Goal: Communication & Community: Share content

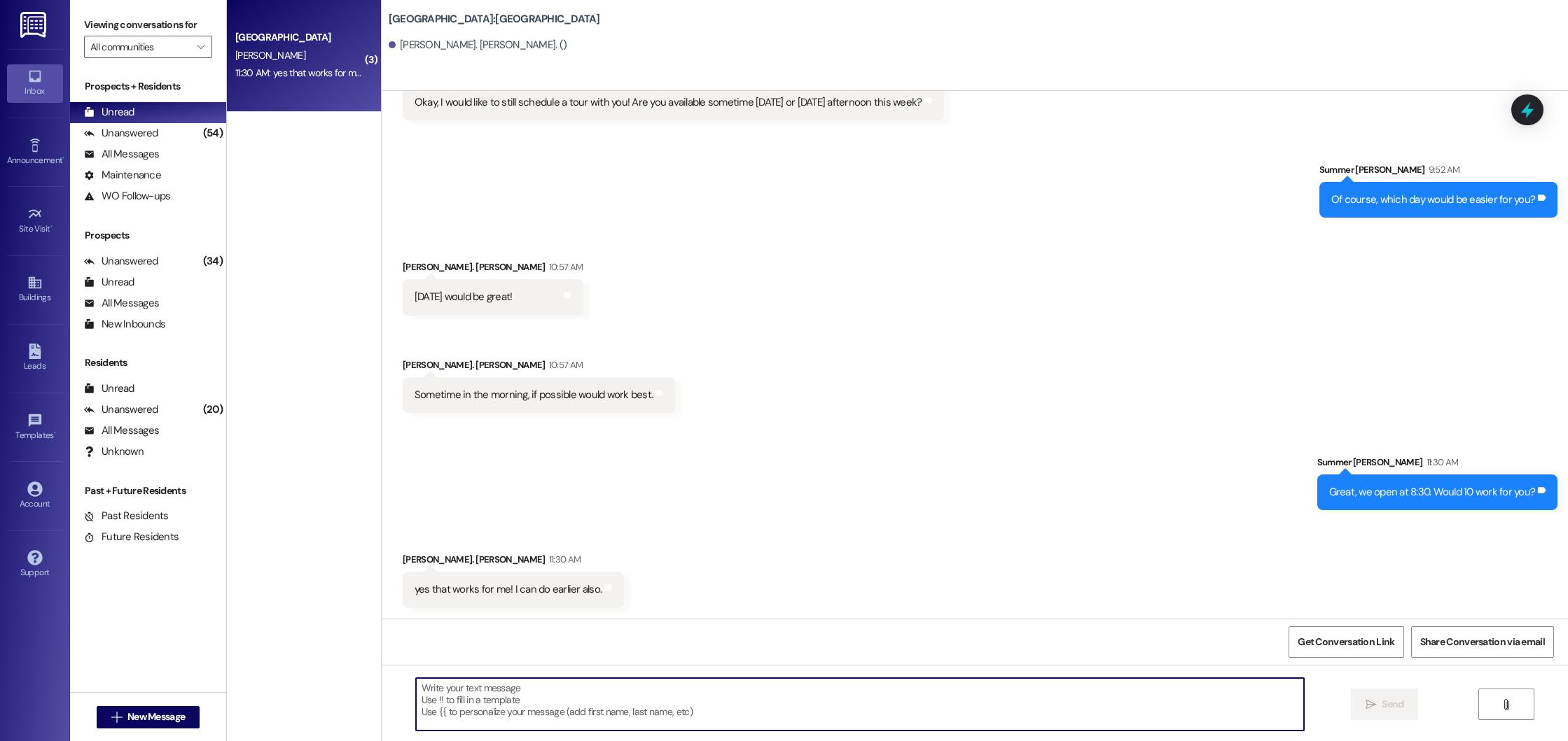
scroll to position [422, 0]
click at [428, 688] on textarea "Okat what time will work best for you?" at bounding box center [860, 704] width 889 height 53
type textarea "Okay what time will work best for you?"
click at [1382, 710] on span "Send" at bounding box center [1392, 704] width 22 height 15
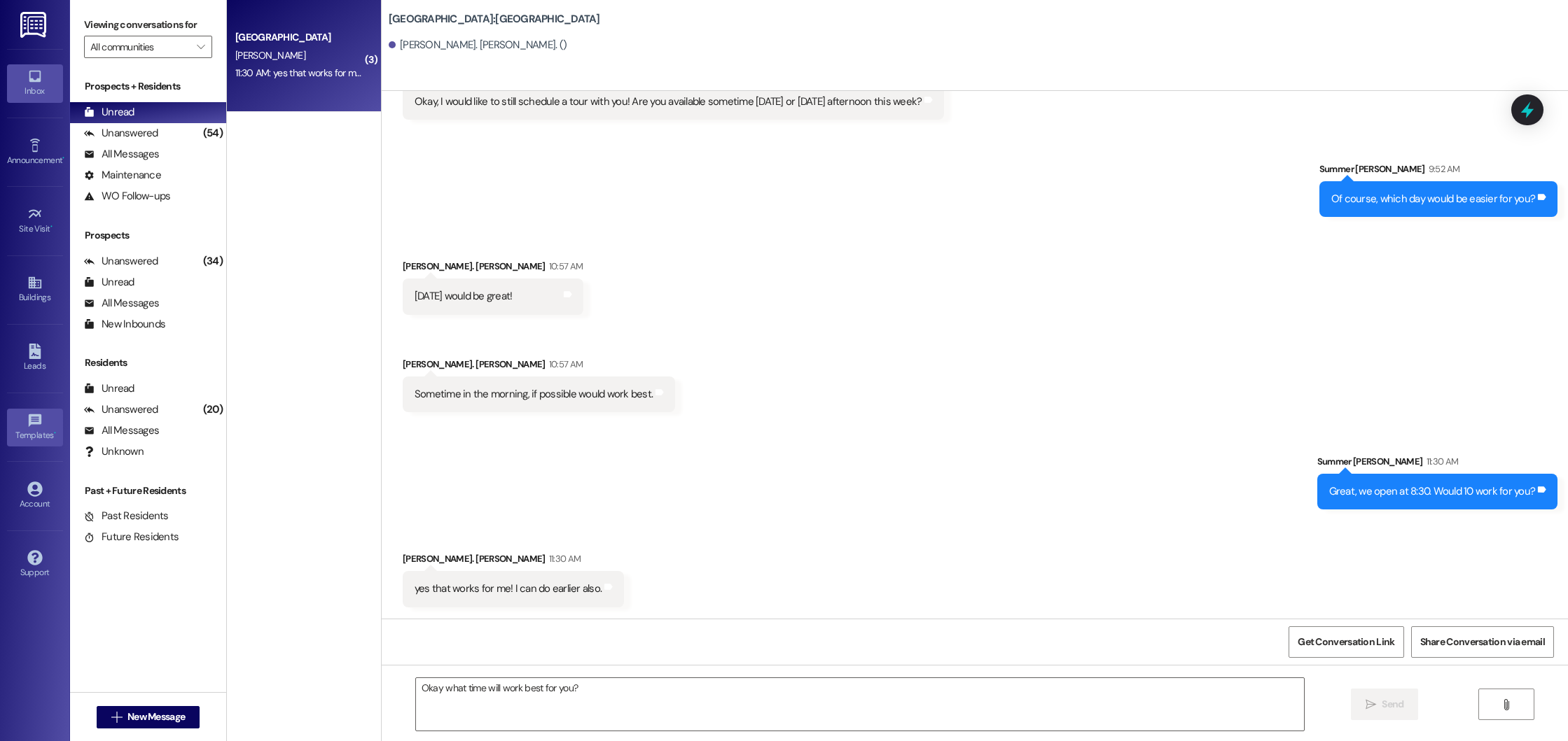
scroll to position [421, 0]
click at [138, 719] on span "New Message" at bounding box center [156, 717] width 58 height 15
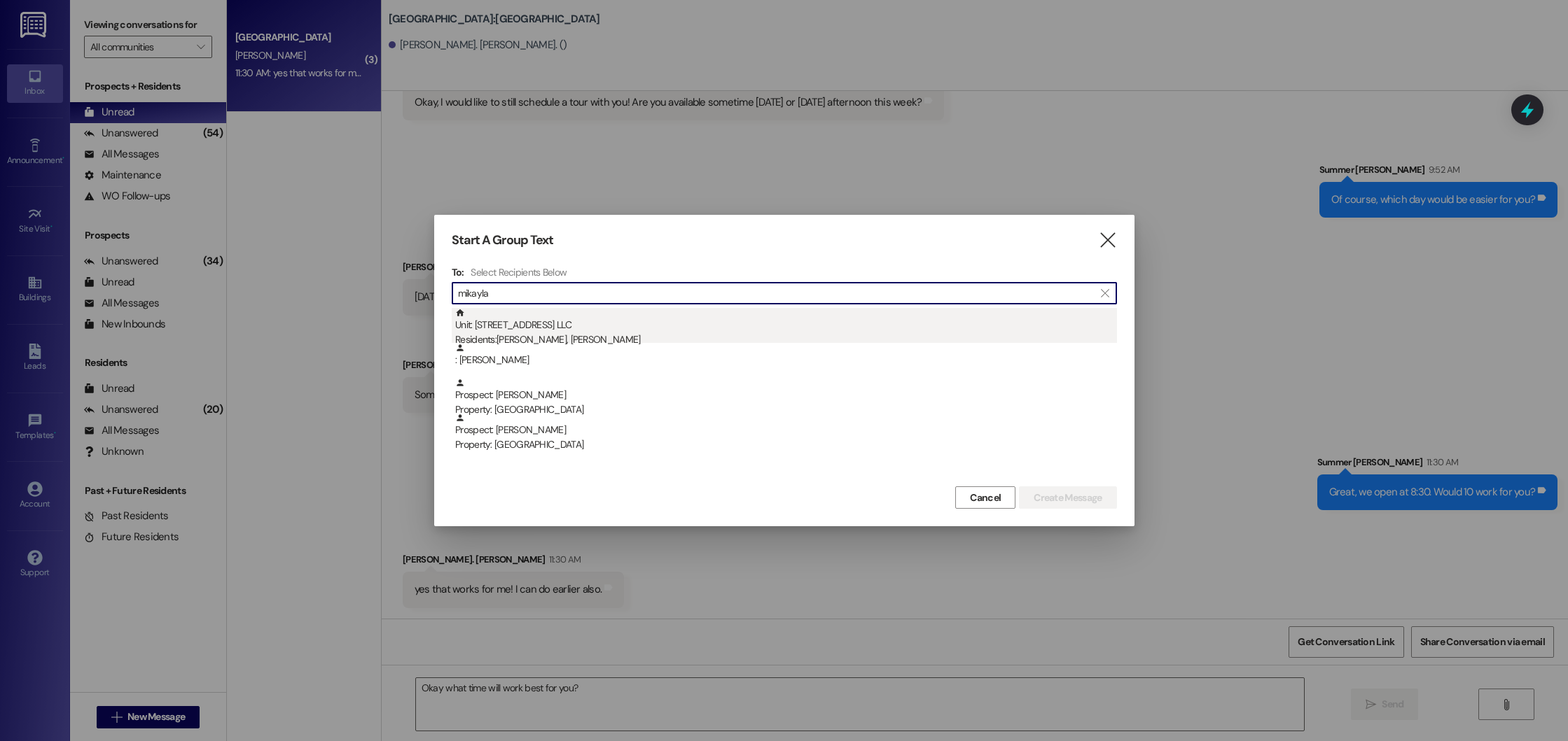
type input "mikayla"
click at [506, 339] on div "Residents: Mikayla Hartley, James Hartley" at bounding box center [786, 339] width 662 height 15
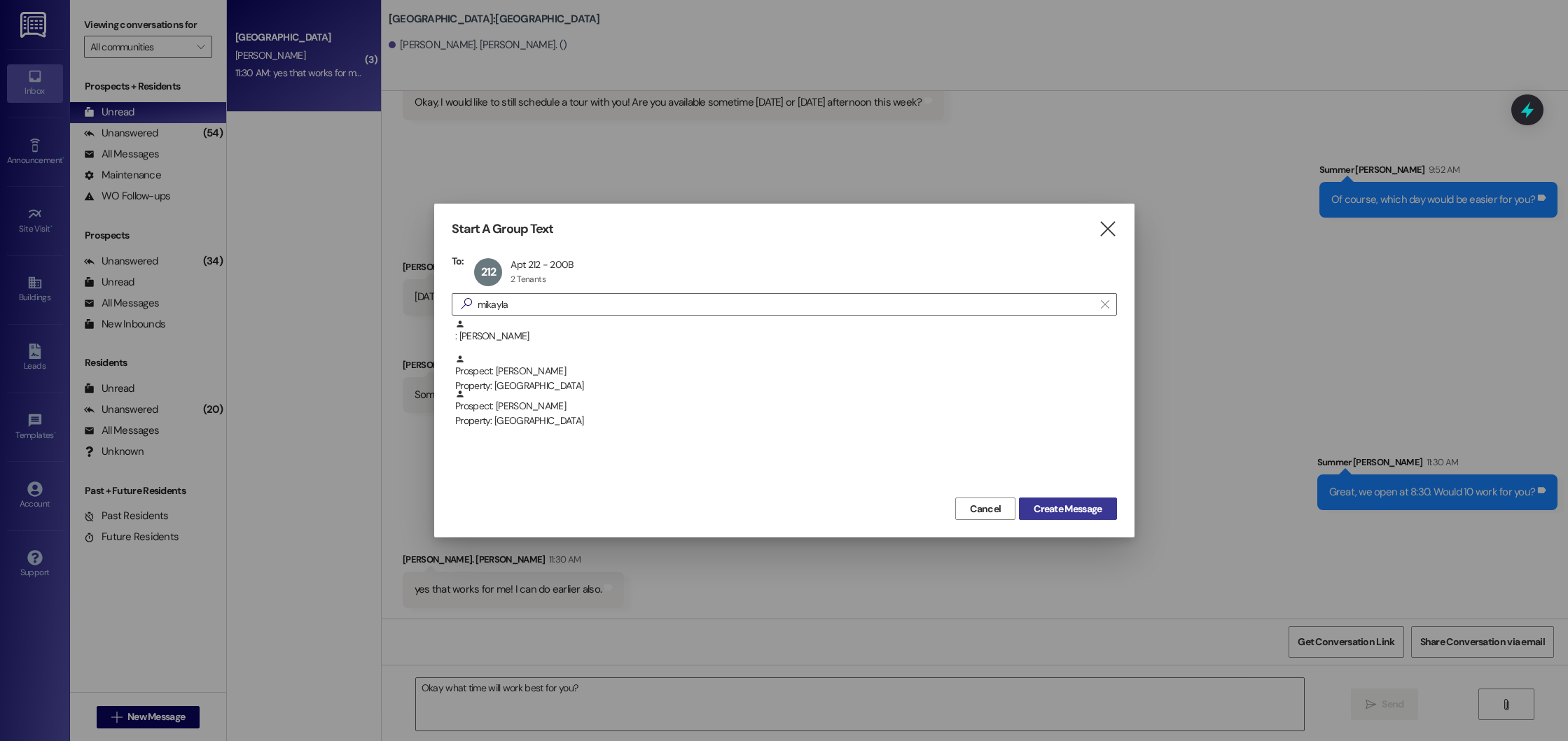
click at [1052, 504] on span "Create Message" at bounding box center [1067, 509] width 68 height 15
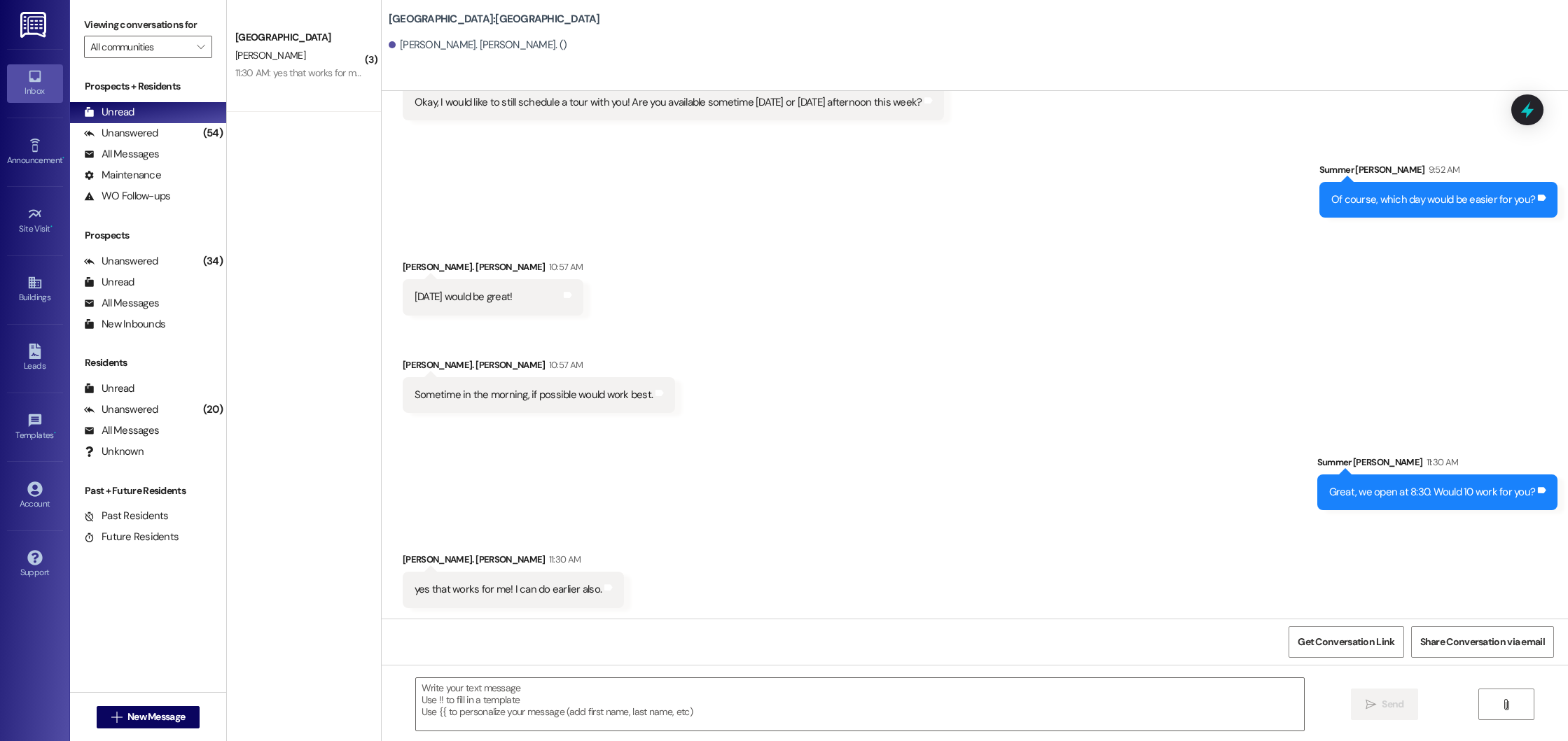
scroll to position [1257, 0]
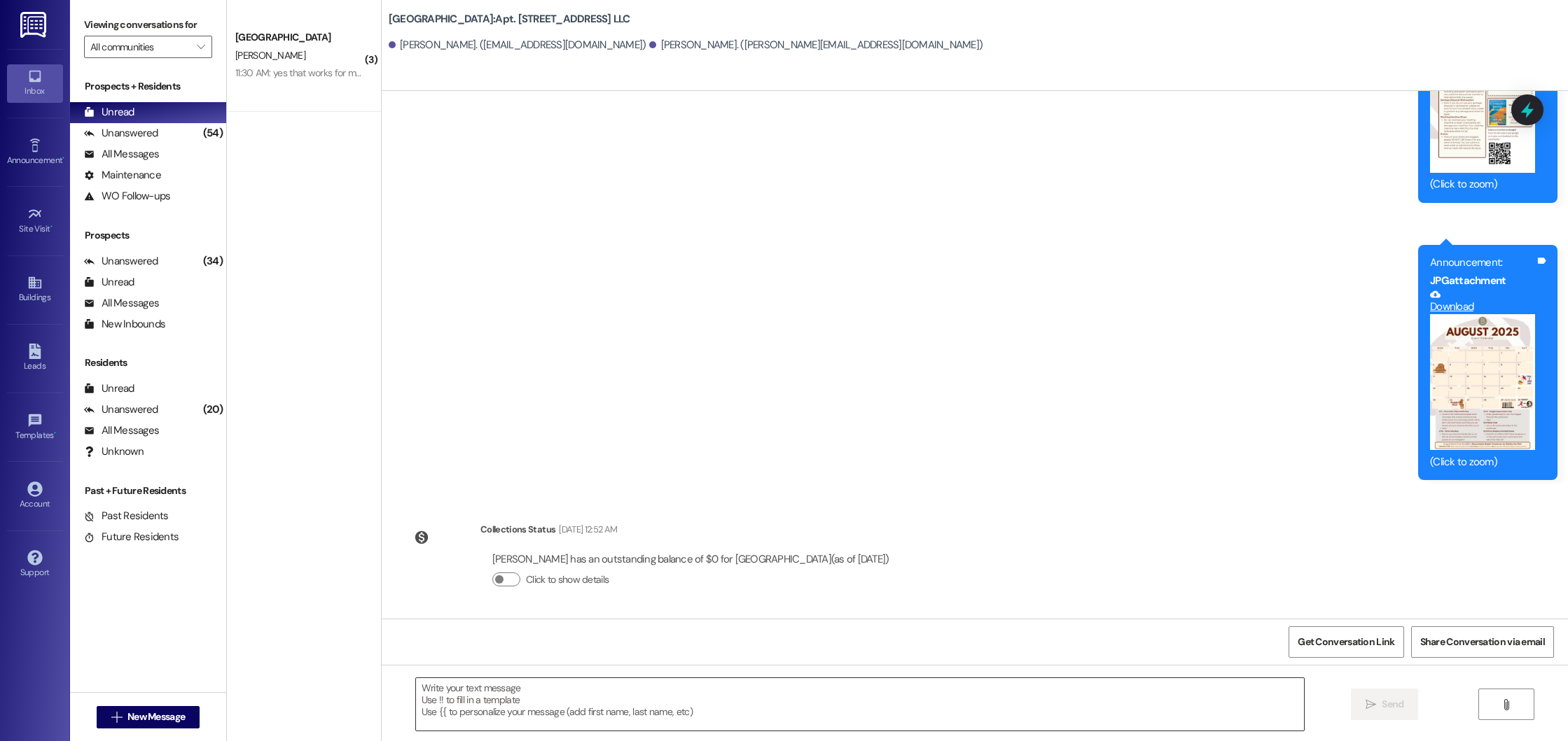
click at [553, 723] on textarea at bounding box center [860, 704] width 889 height 53
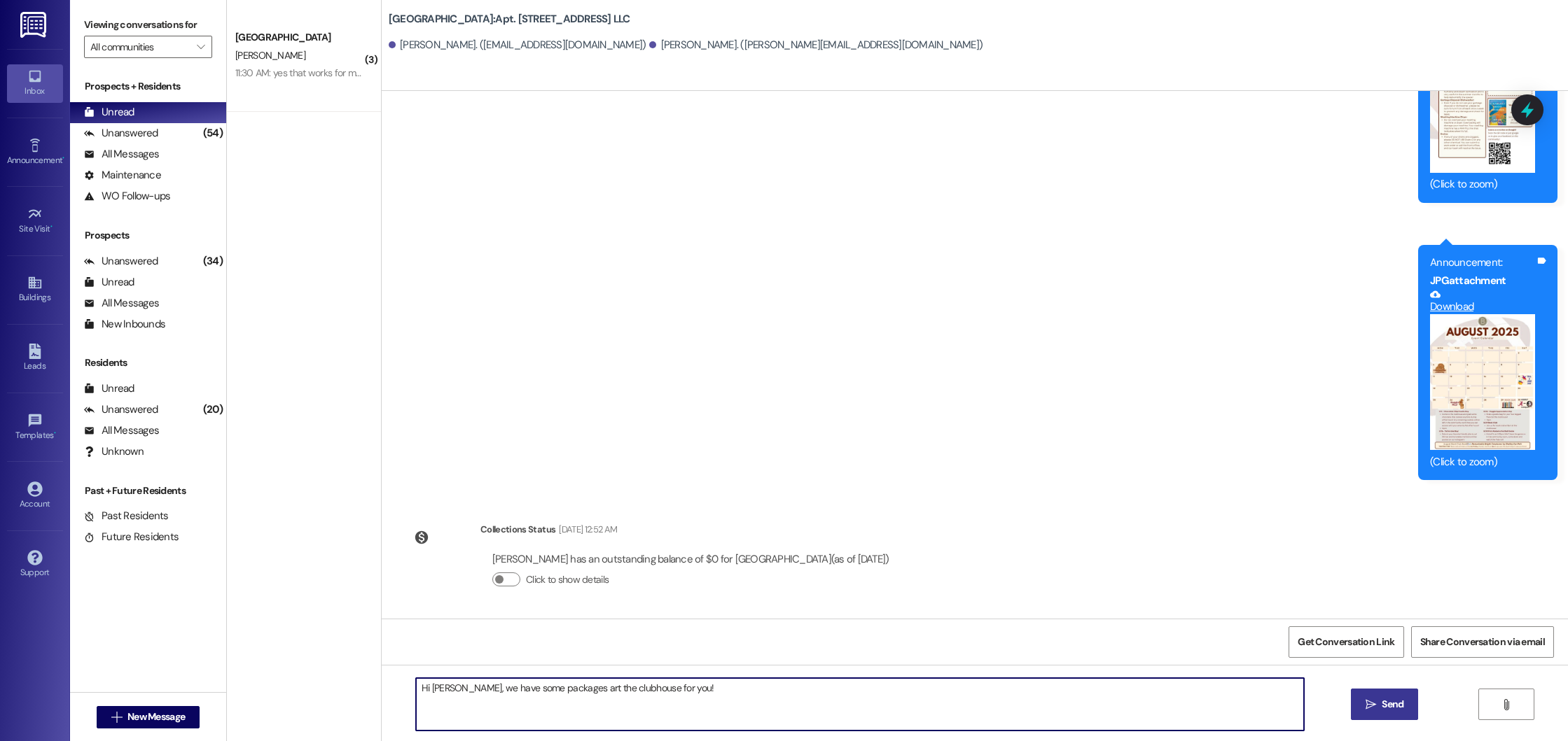
type textarea "Hi Mikayla, we have some packages art the clubhouse for you!"
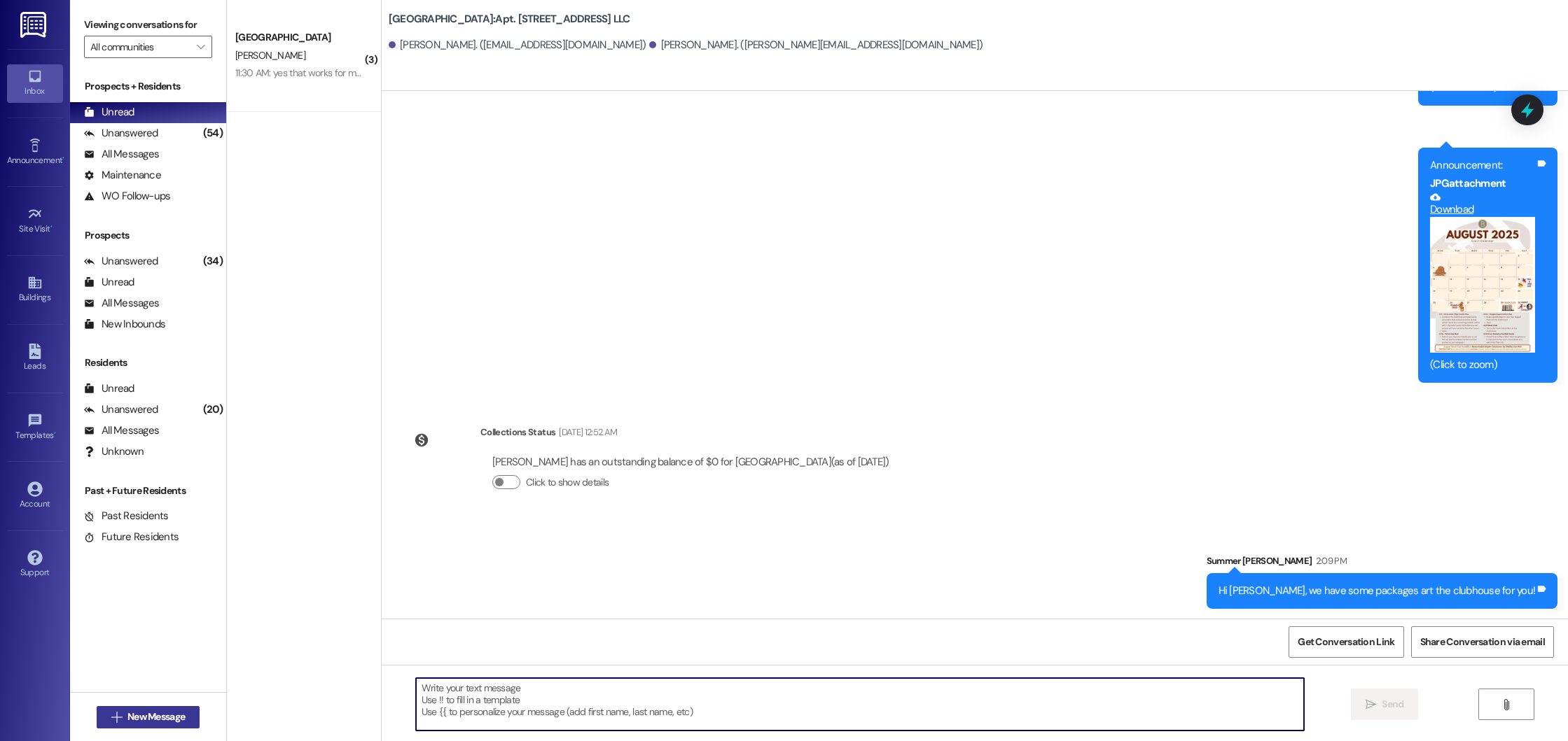
click at [155, 719] on span "New Message" at bounding box center [156, 717] width 58 height 15
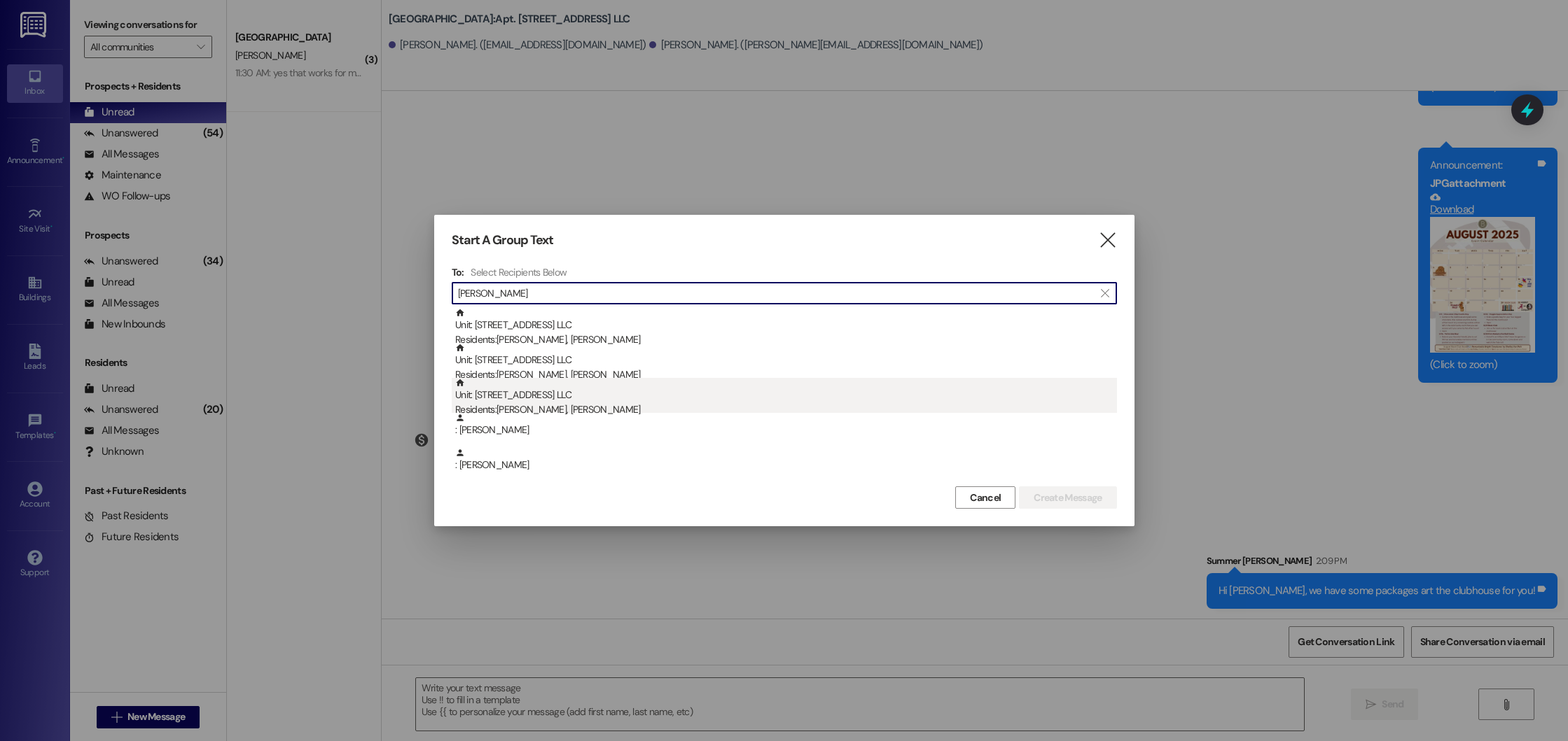
type input "alex"
click at [543, 402] on div "Unit: 1004 - 1000 Beacon Place Northport LLC Residents: Alex Vaughn, Camille Ke…" at bounding box center [786, 398] width 662 height 40
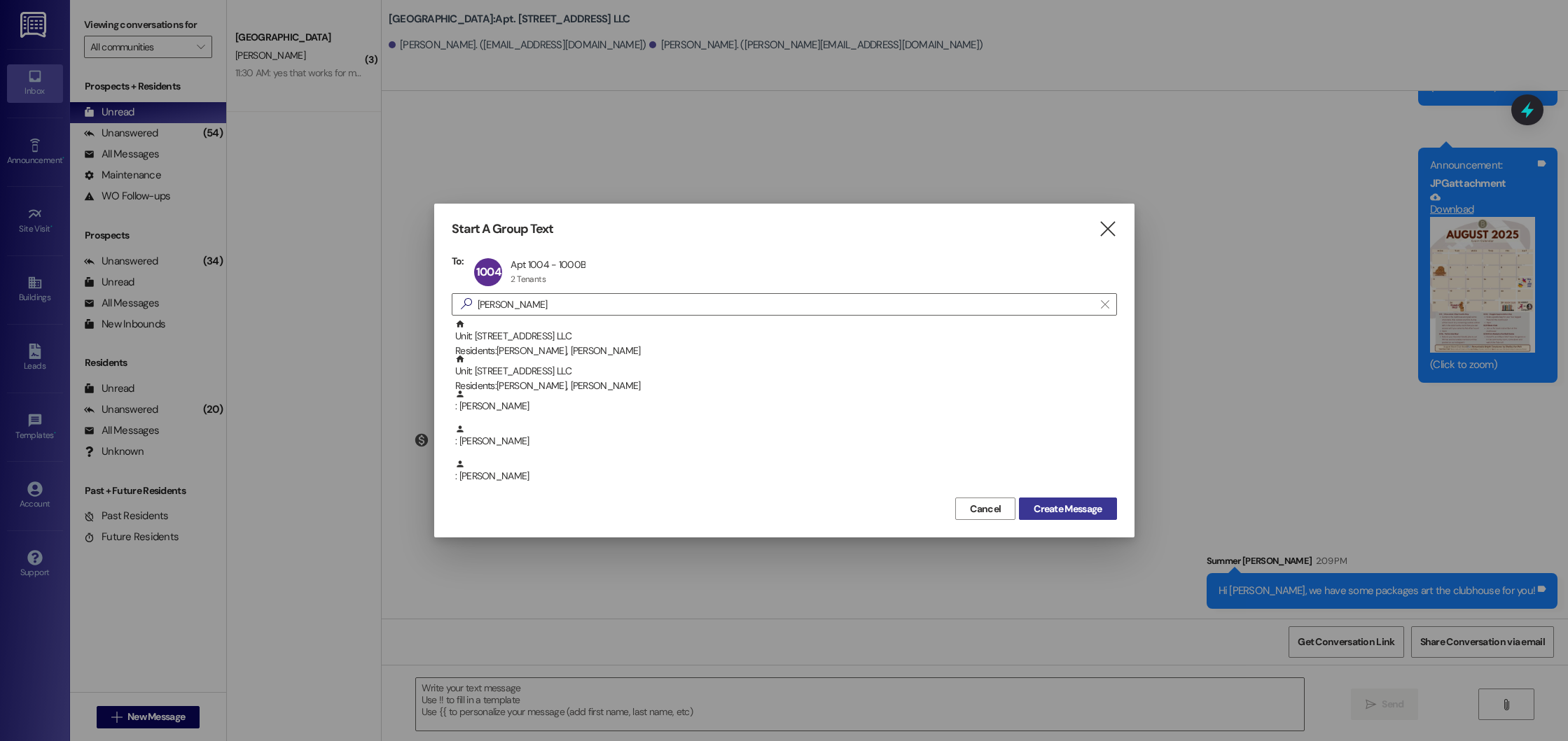
click at [1103, 503] on span "Create Message" at bounding box center [1067, 509] width 73 height 15
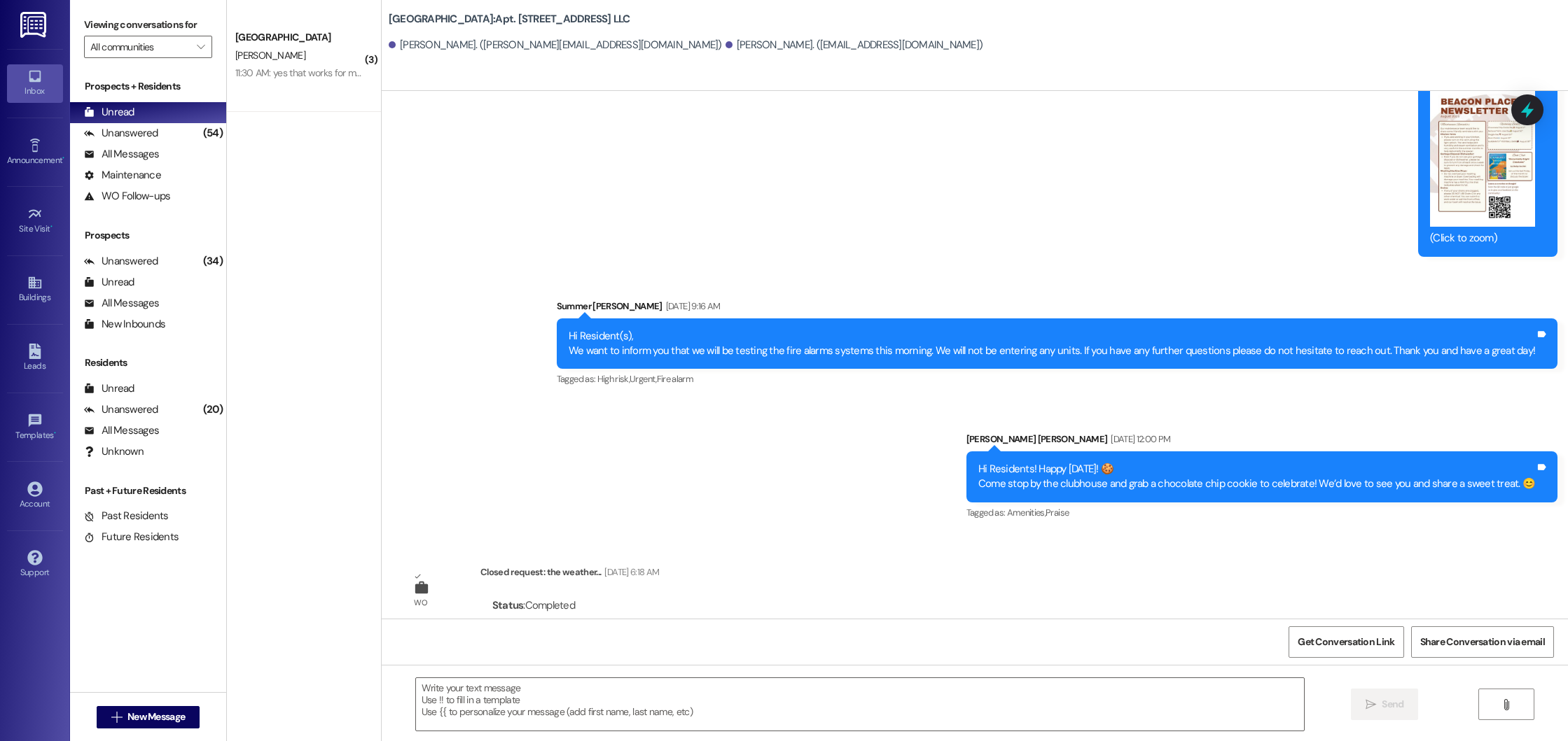
scroll to position [15566, 0]
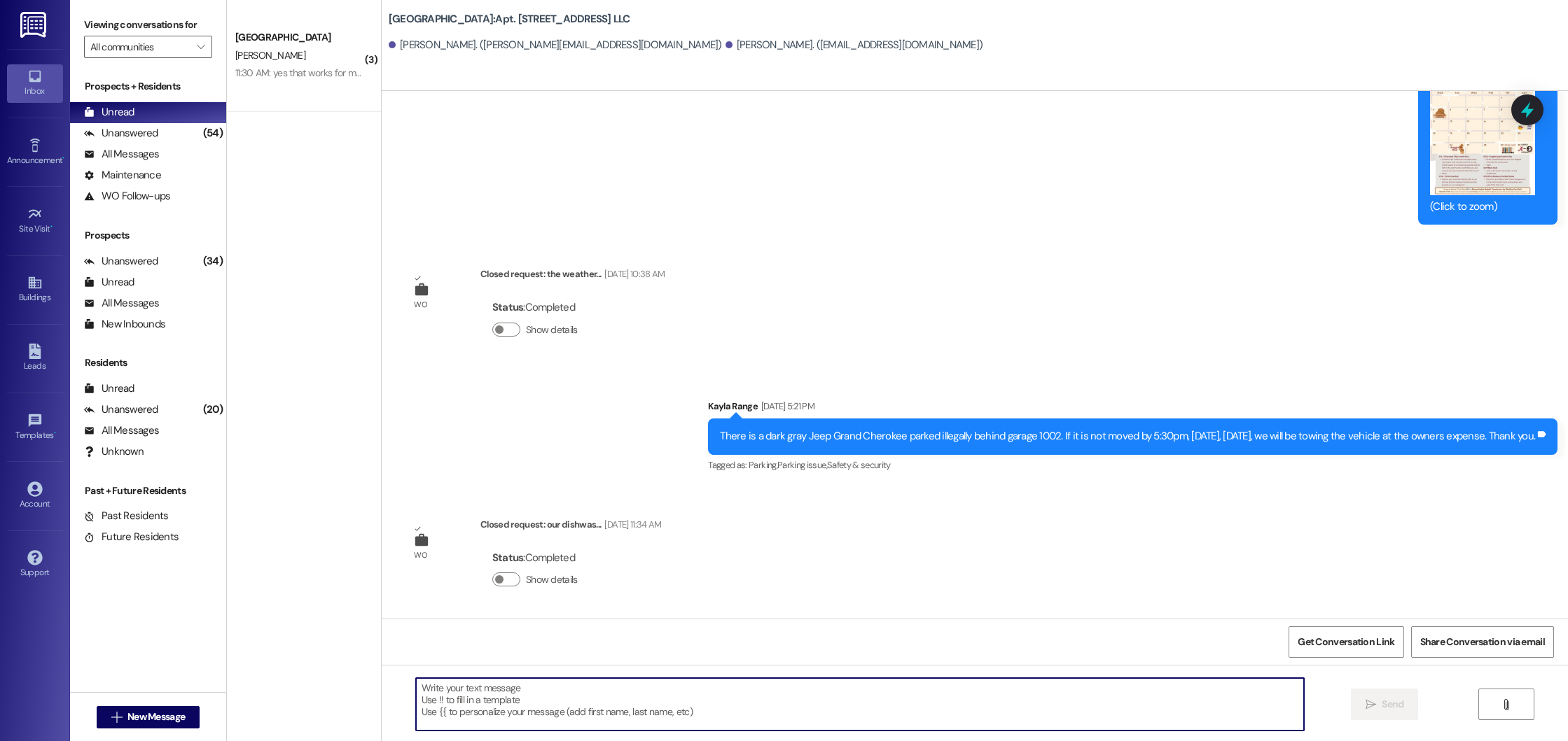
click at [711, 690] on textarea at bounding box center [860, 704] width 889 height 53
type textarea "Hi Alex, we have a package at the clubhouse for you!"
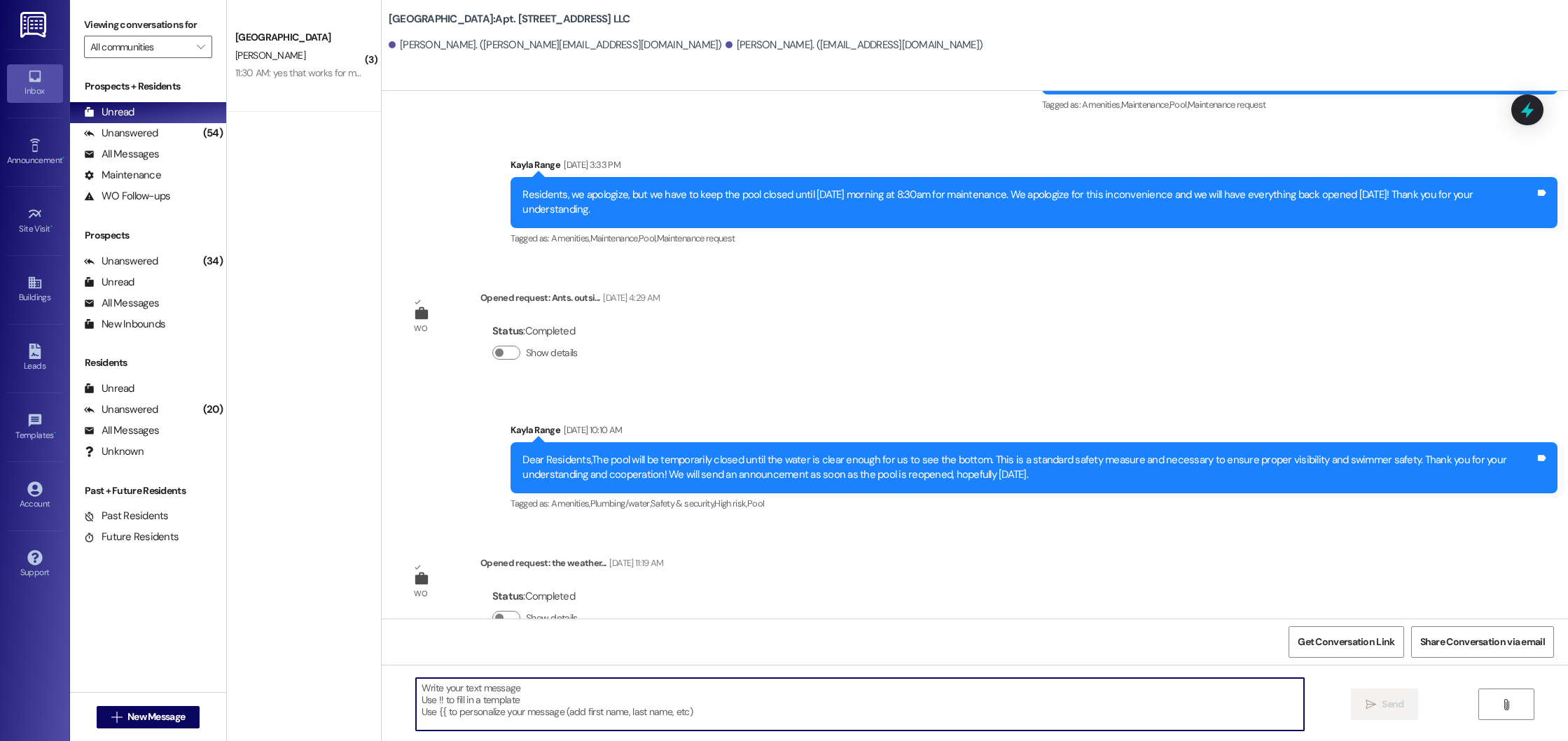
scroll to position [13767, 0]
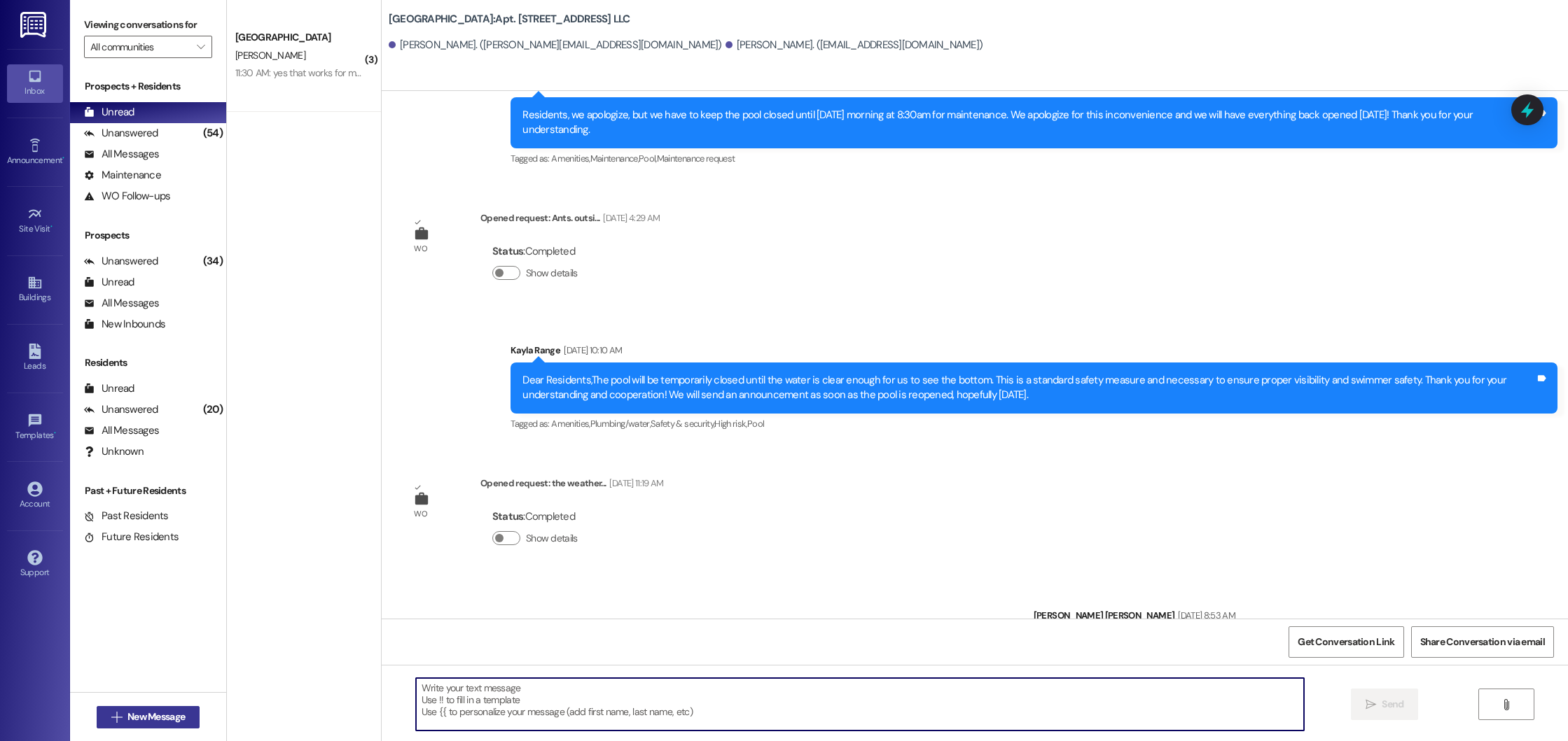
click at [150, 719] on span "New Message" at bounding box center [156, 717] width 58 height 15
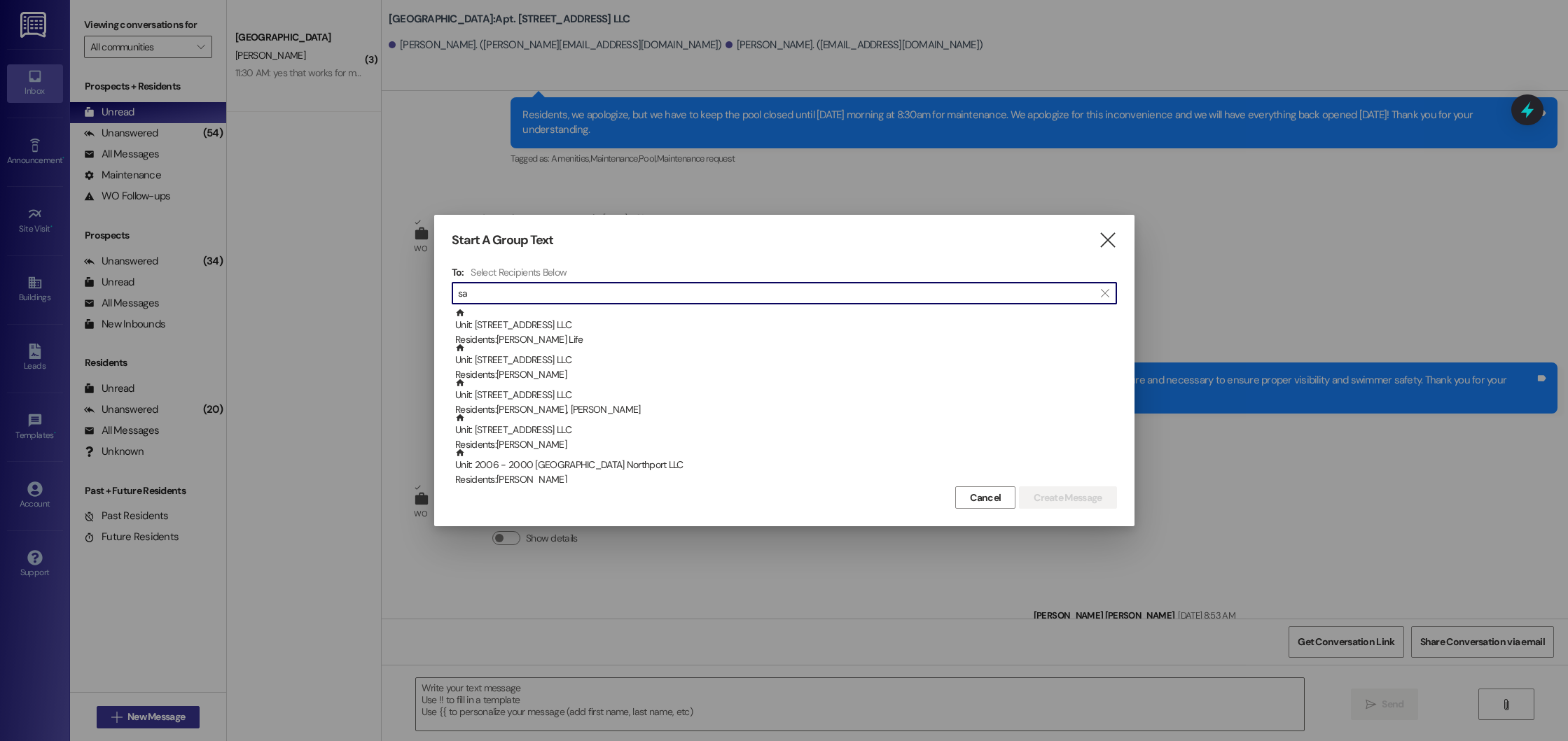
type input "s"
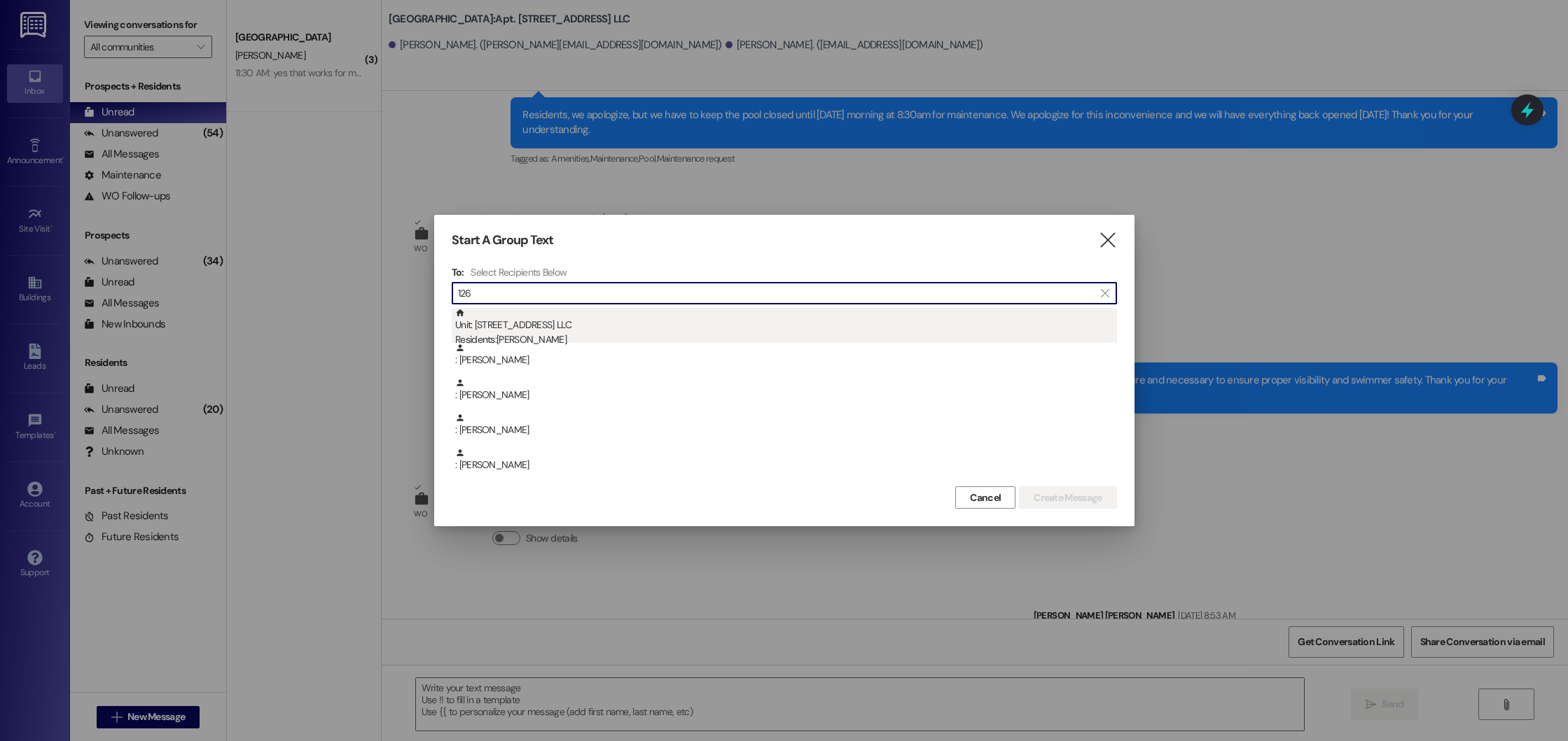
type input "126"
click at [573, 330] on div "Unit: 126 - 100 Beacon Place Northport LLC Residents: James Strickland" at bounding box center [786, 327] width 662 height 40
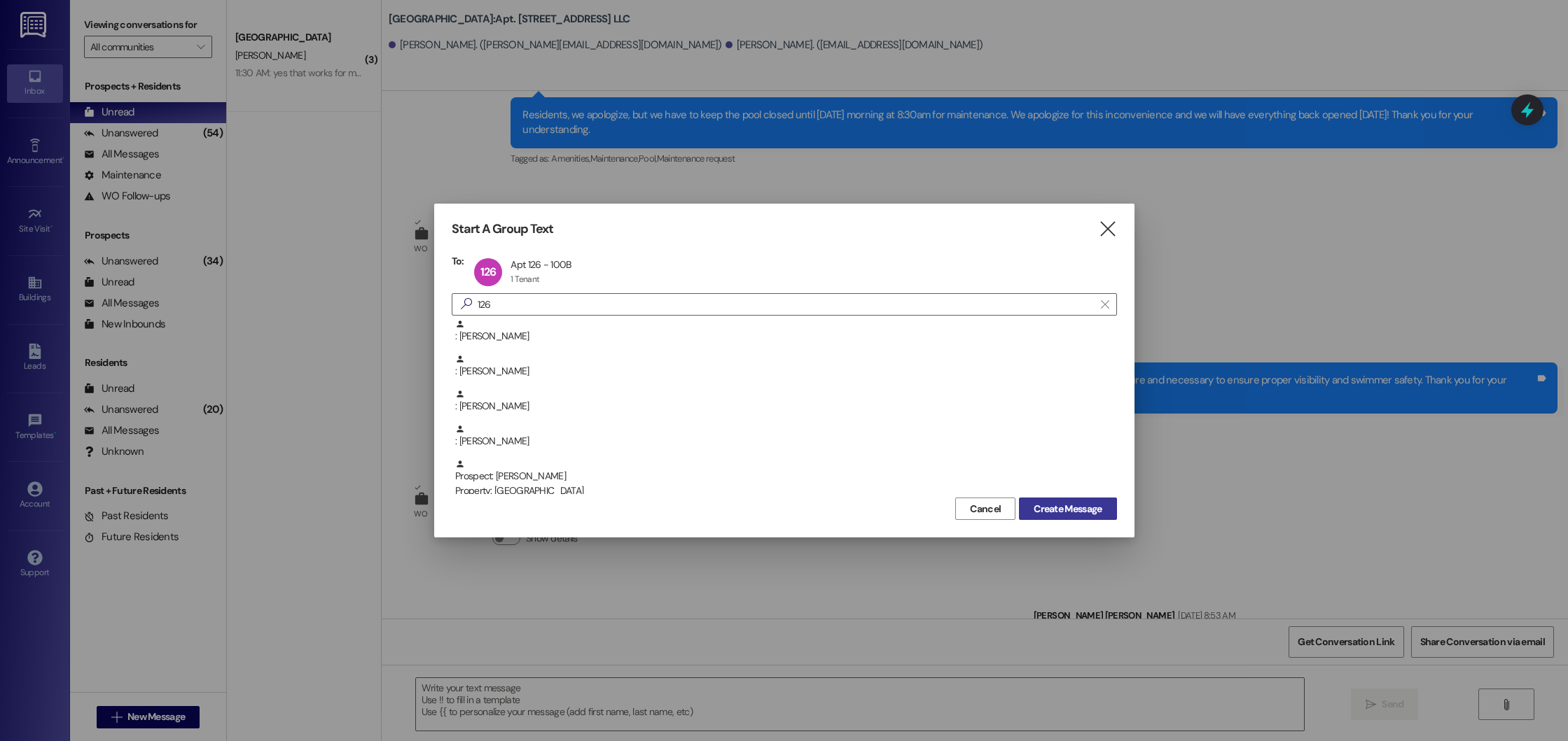
click at [1078, 507] on span "Create Message" at bounding box center [1067, 509] width 68 height 15
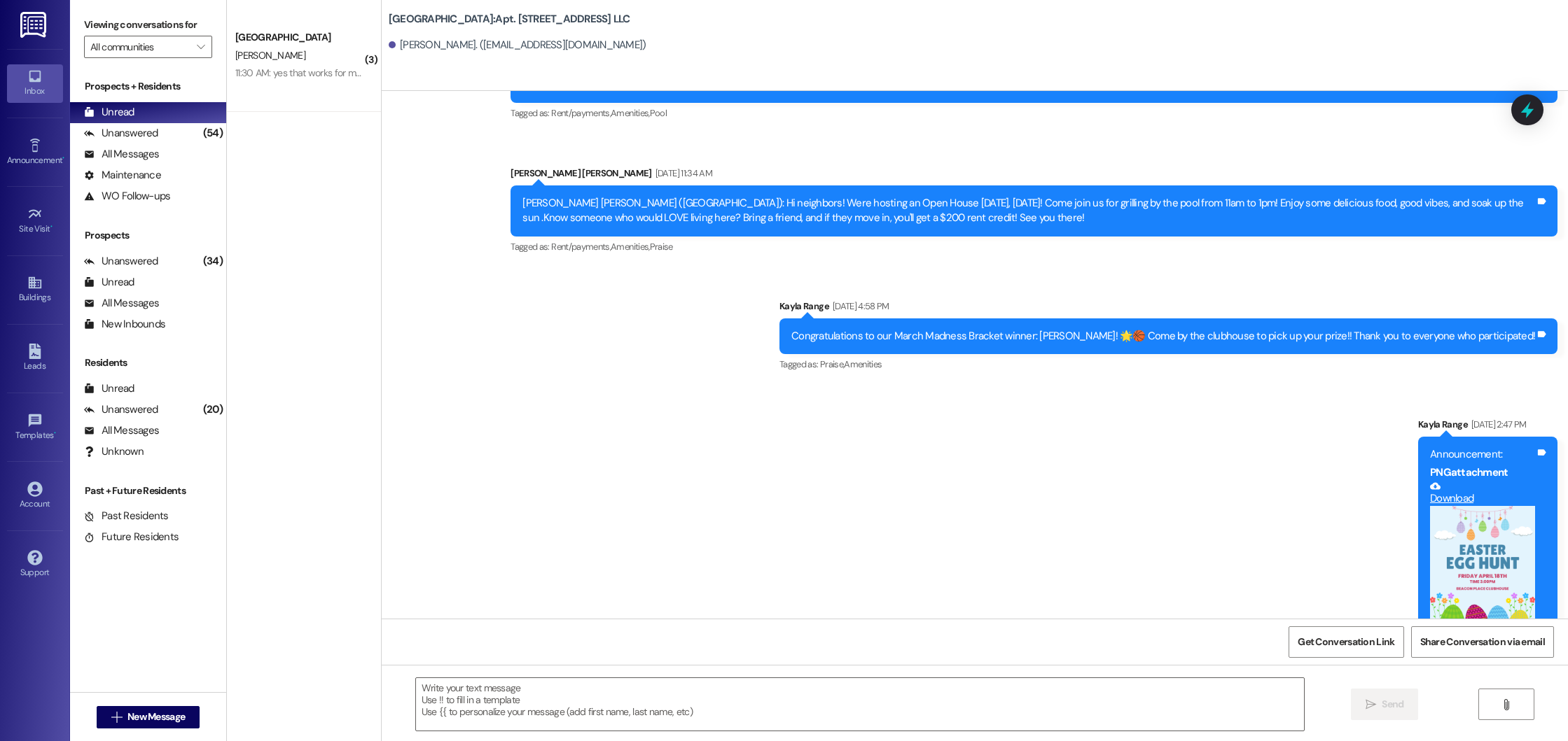
scroll to position [21968, 0]
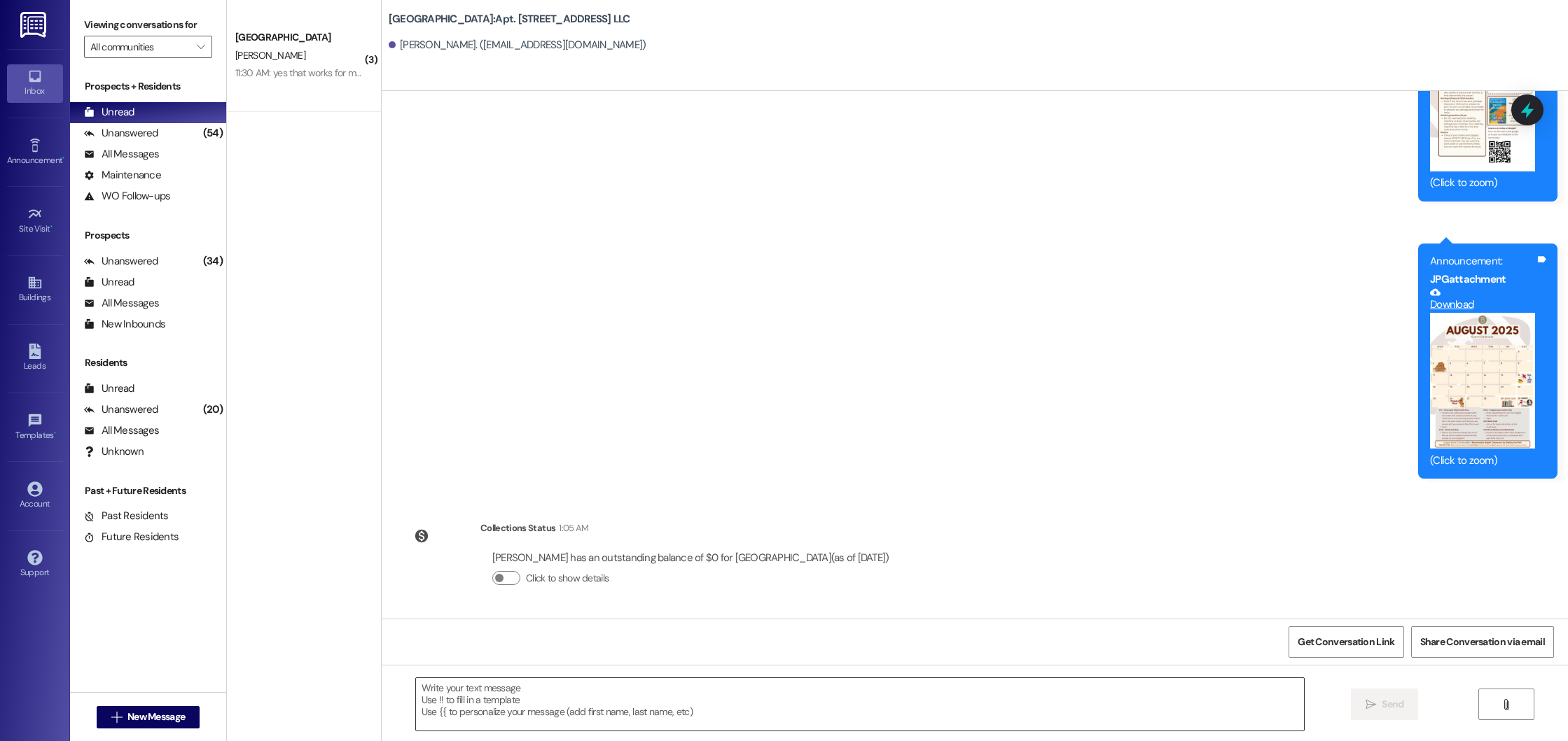
click at [747, 696] on textarea at bounding box center [860, 704] width 889 height 53
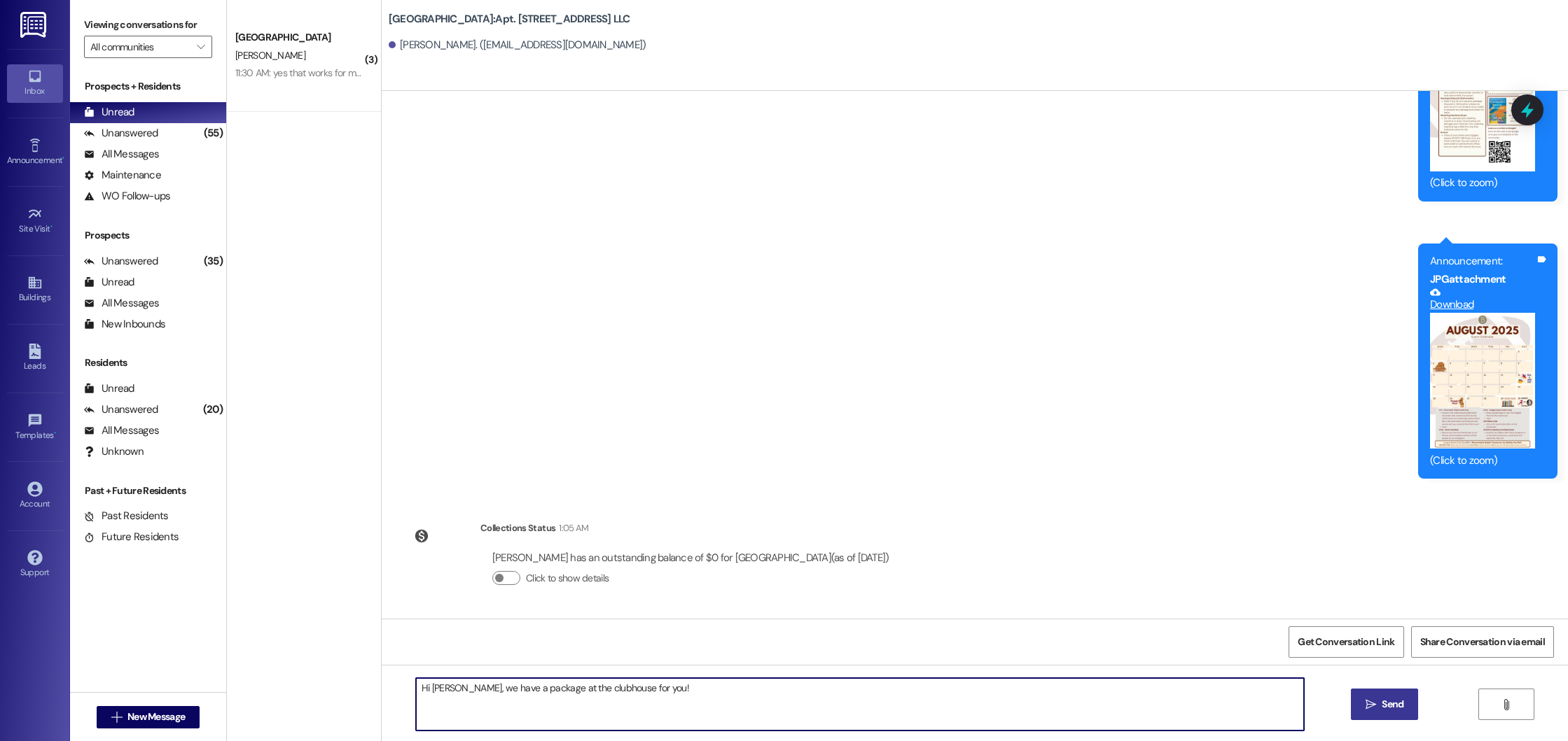
type textarea "Hi Sam, we have a package at the clubhouse for you!"
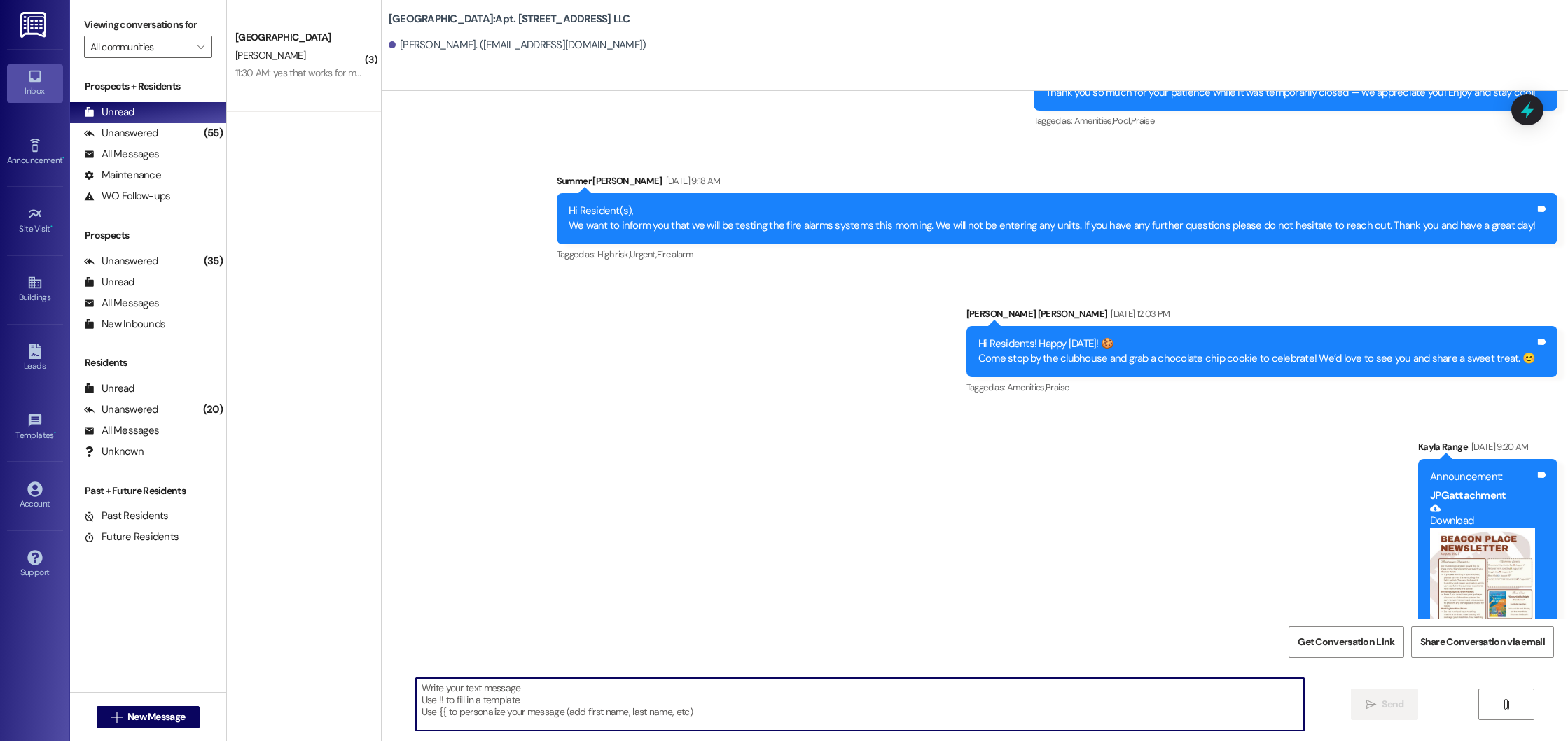
scroll to position [22065, 0]
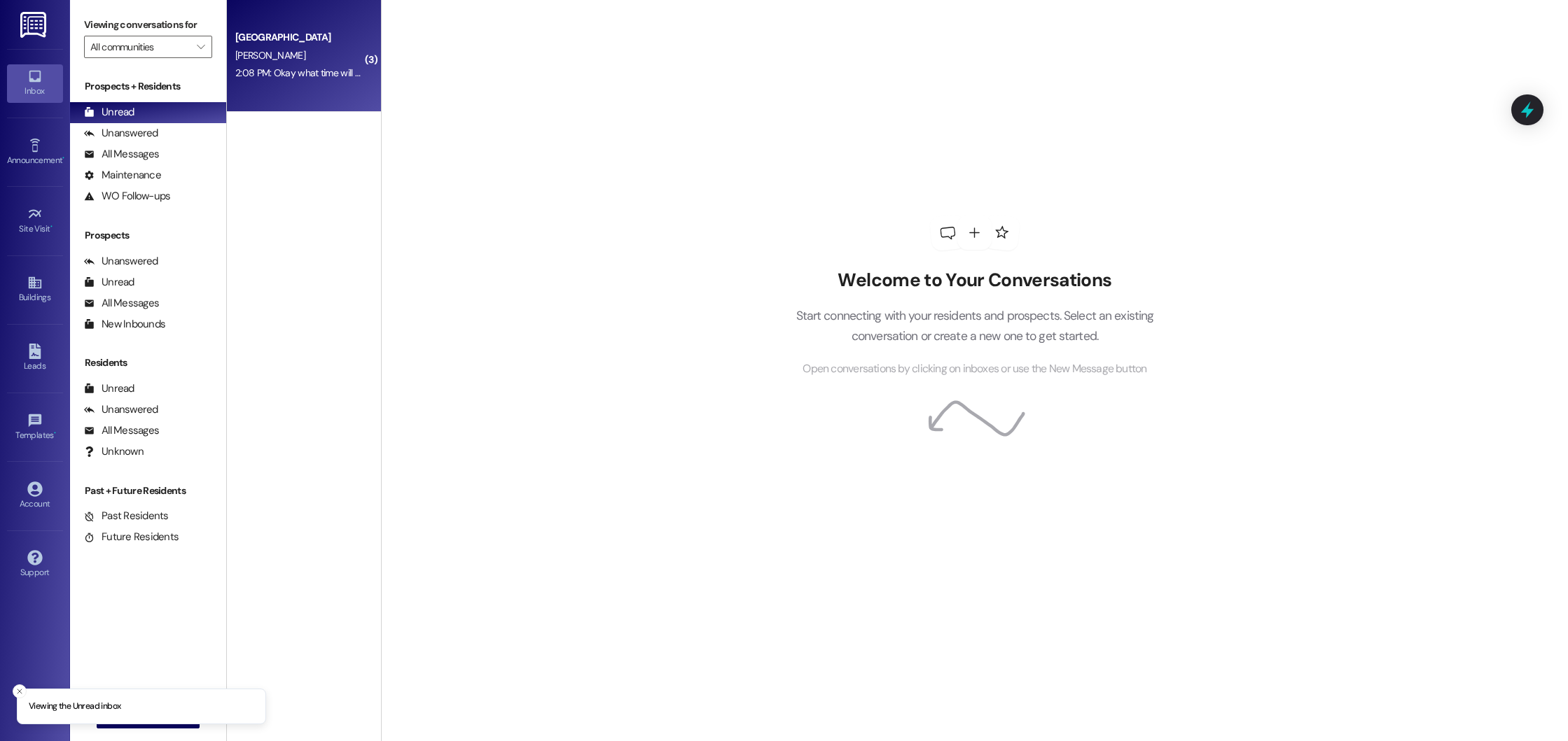
click at [316, 70] on div "2:08 PM: Okay what time will work best for you? 2:08 PM: Okay what time will wo…" at bounding box center [333, 72] width 195 height 13
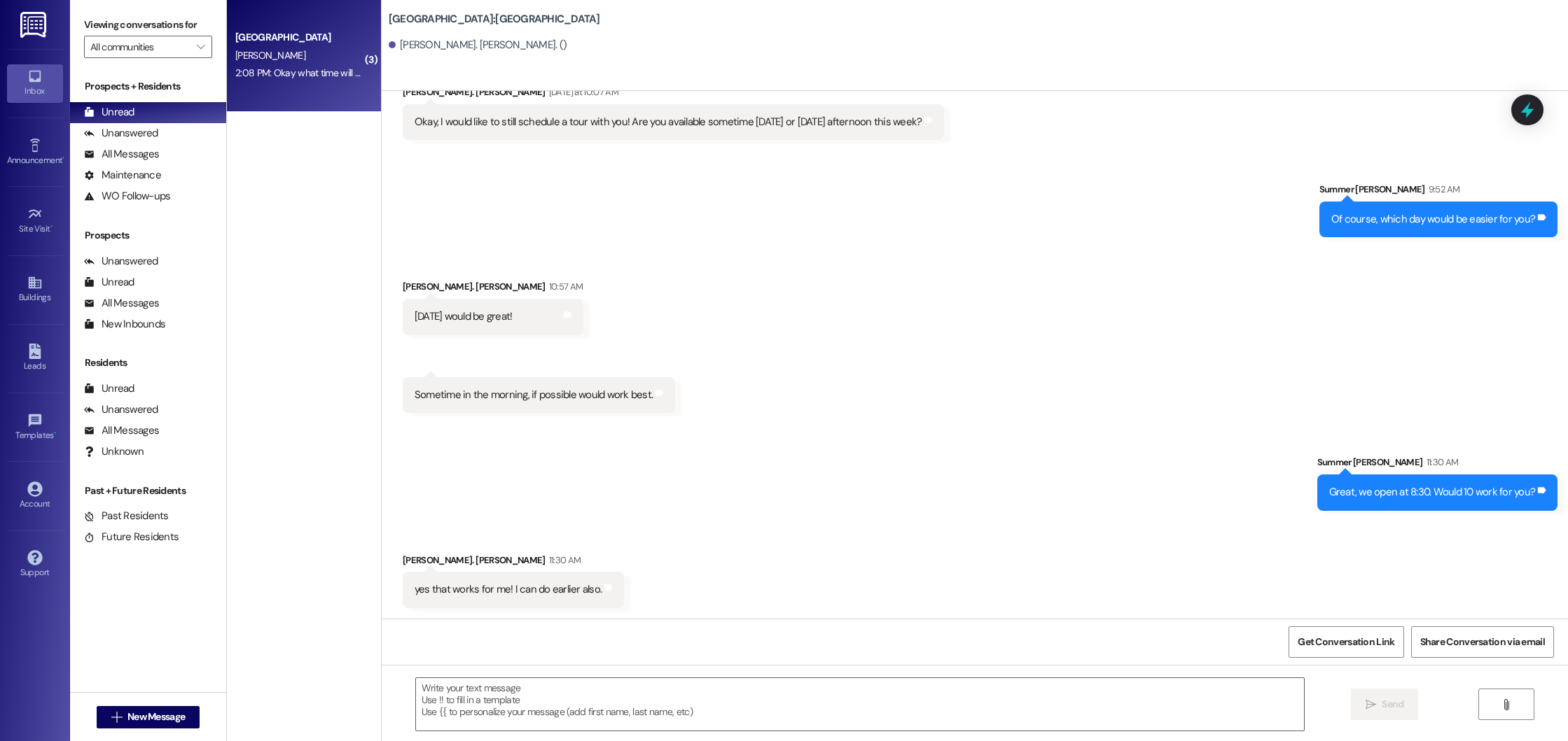
scroll to position [500, 0]
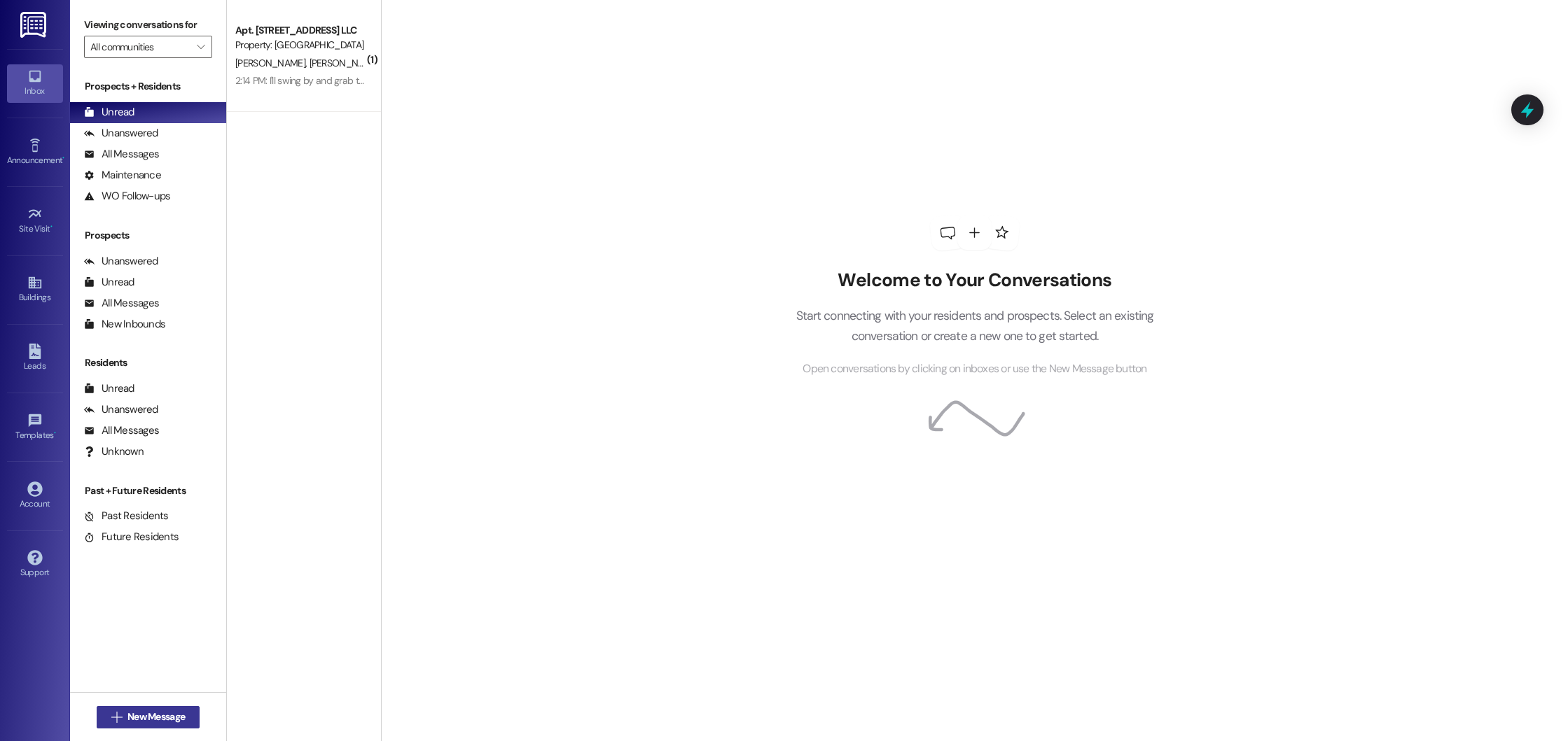
click at [134, 719] on span "New Message" at bounding box center [156, 717] width 58 height 15
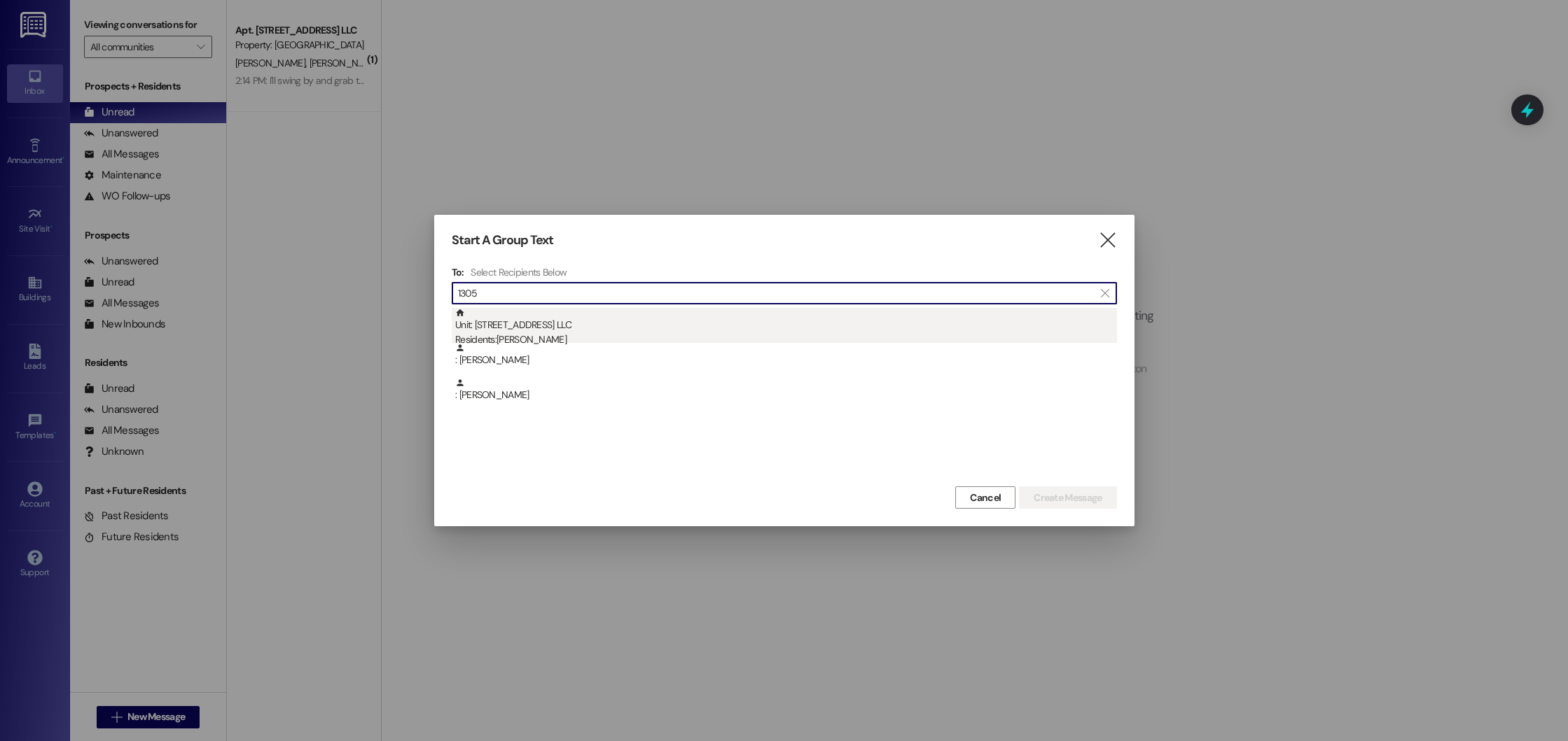
type input "1305"
click at [645, 332] on div "Unit: 1305 - 1300 Beacon Place Northport LLC Residents: Shari Moon" at bounding box center [786, 327] width 662 height 40
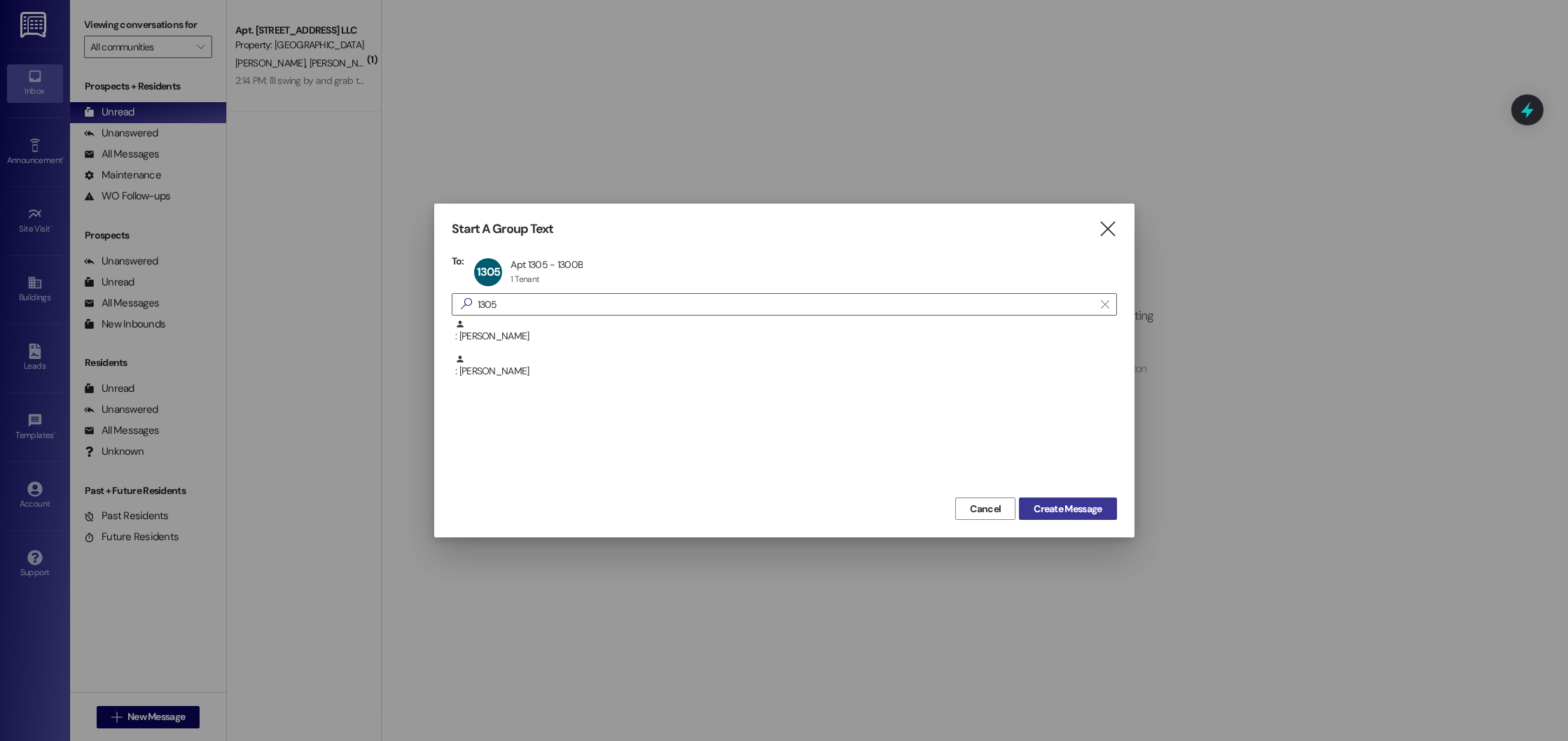
click at [1053, 510] on span "Create Message" at bounding box center [1067, 509] width 68 height 15
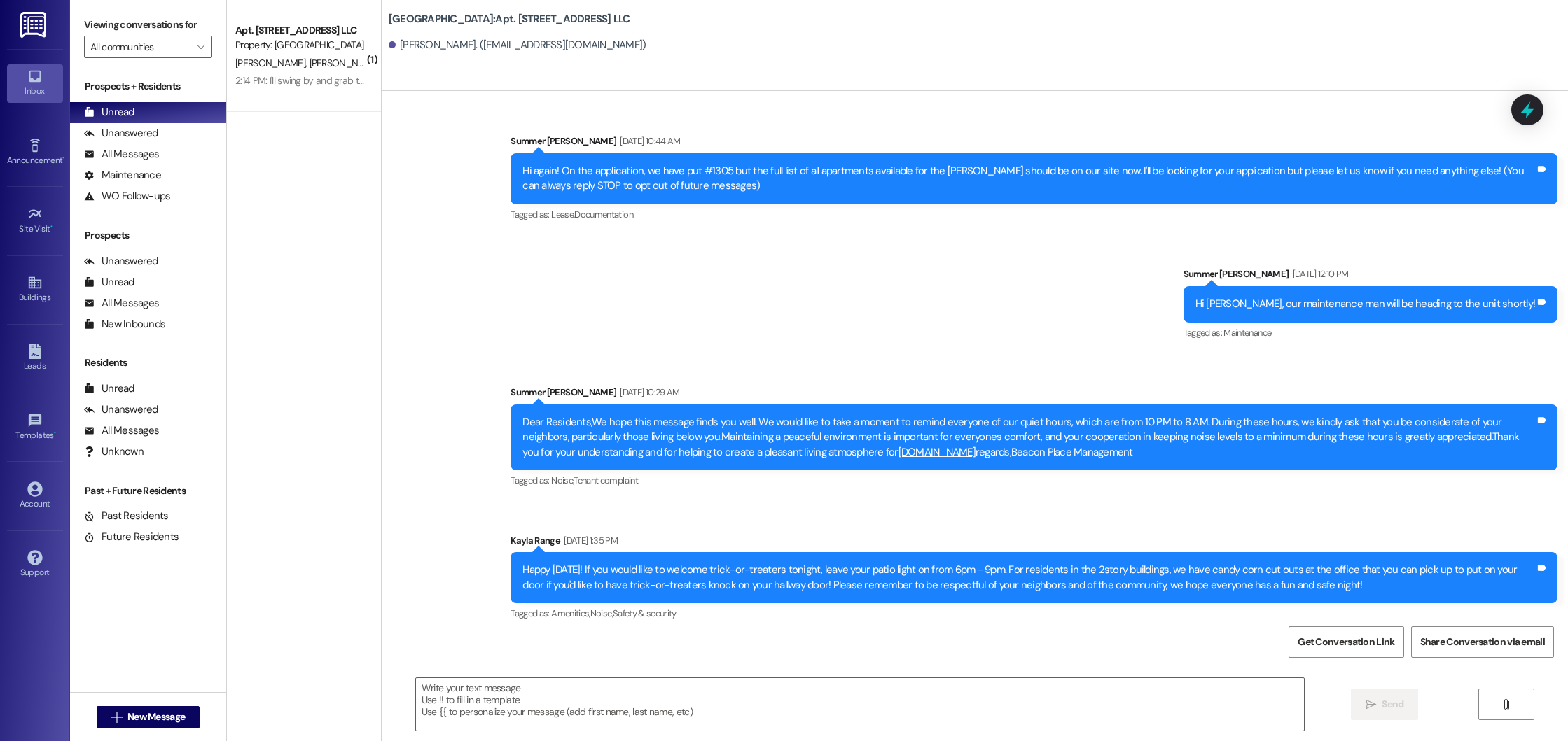
scroll to position [2612, 0]
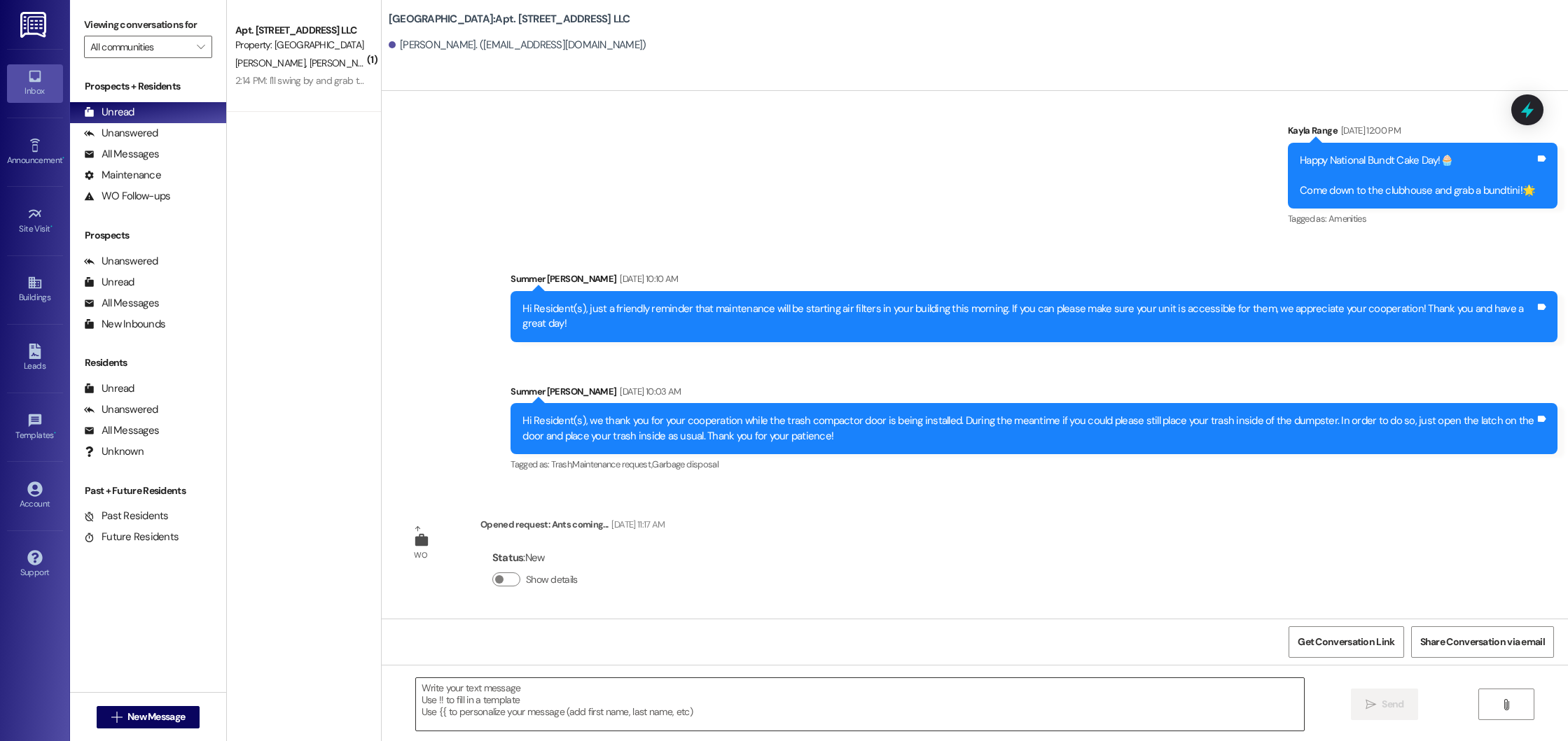
click at [622, 694] on textarea at bounding box center [860, 704] width 889 height 53
paste textarea "Hi Jennifer, we just wanted to take a moment to say thank you for accepting you…"
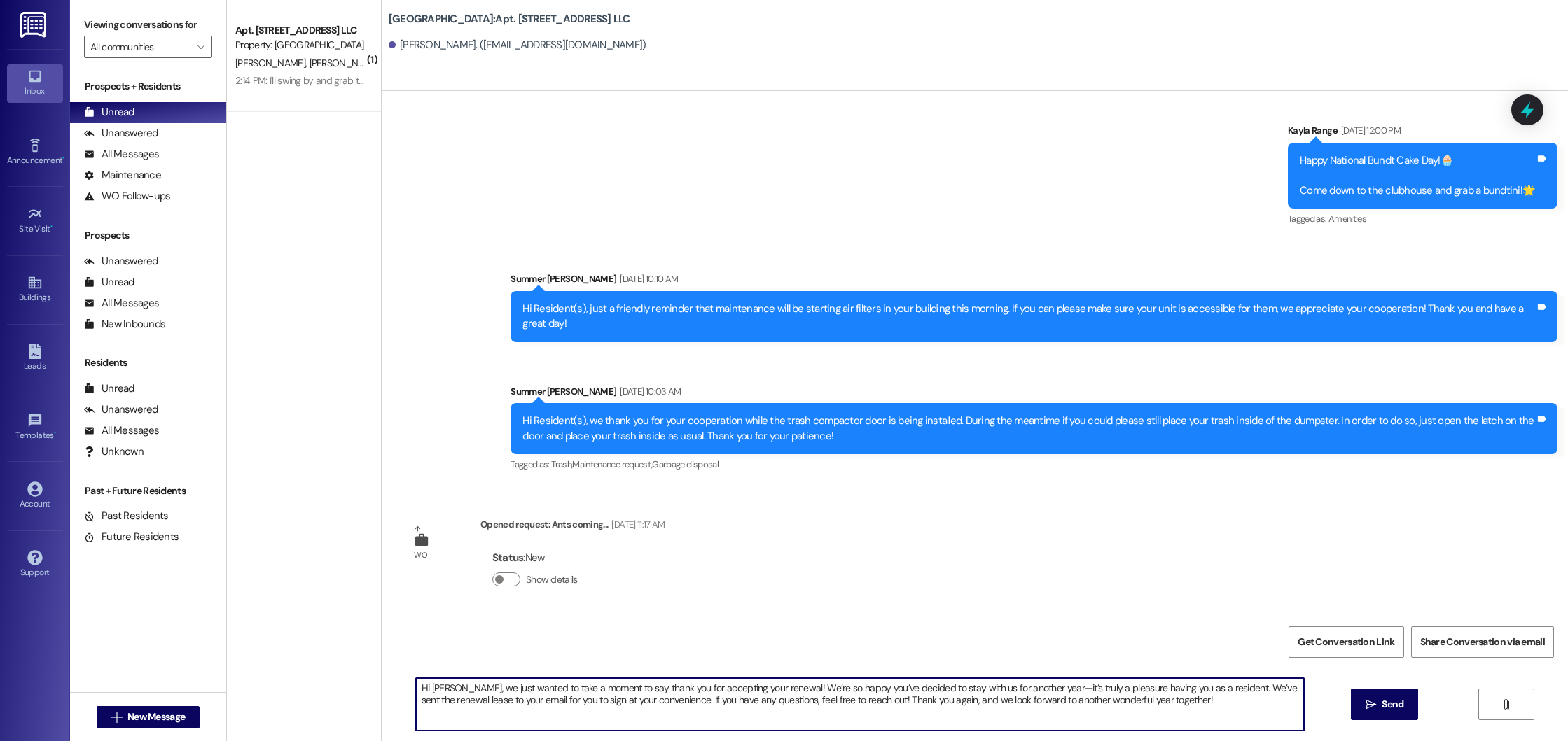
click at [453, 688] on textarea "Hi Jennifer, we just wanted to take a moment to say thank you for accepting you…" at bounding box center [860, 704] width 889 height 53
click at [495, 701] on textarea "Hi Shari, we just wanted to take a moment to say thank you for accepting your r…" at bounding box center [860, 704] width 889 height 53
click at [597, 702] on textarea "Hi Shari, we just wanted to take a moment to say thank you for accepting your r…" at bounding box center [860, 704] width 889 height 53
type textarea "Hi Shari, we just wanted to take a moment to say thank you for accepting your r…"
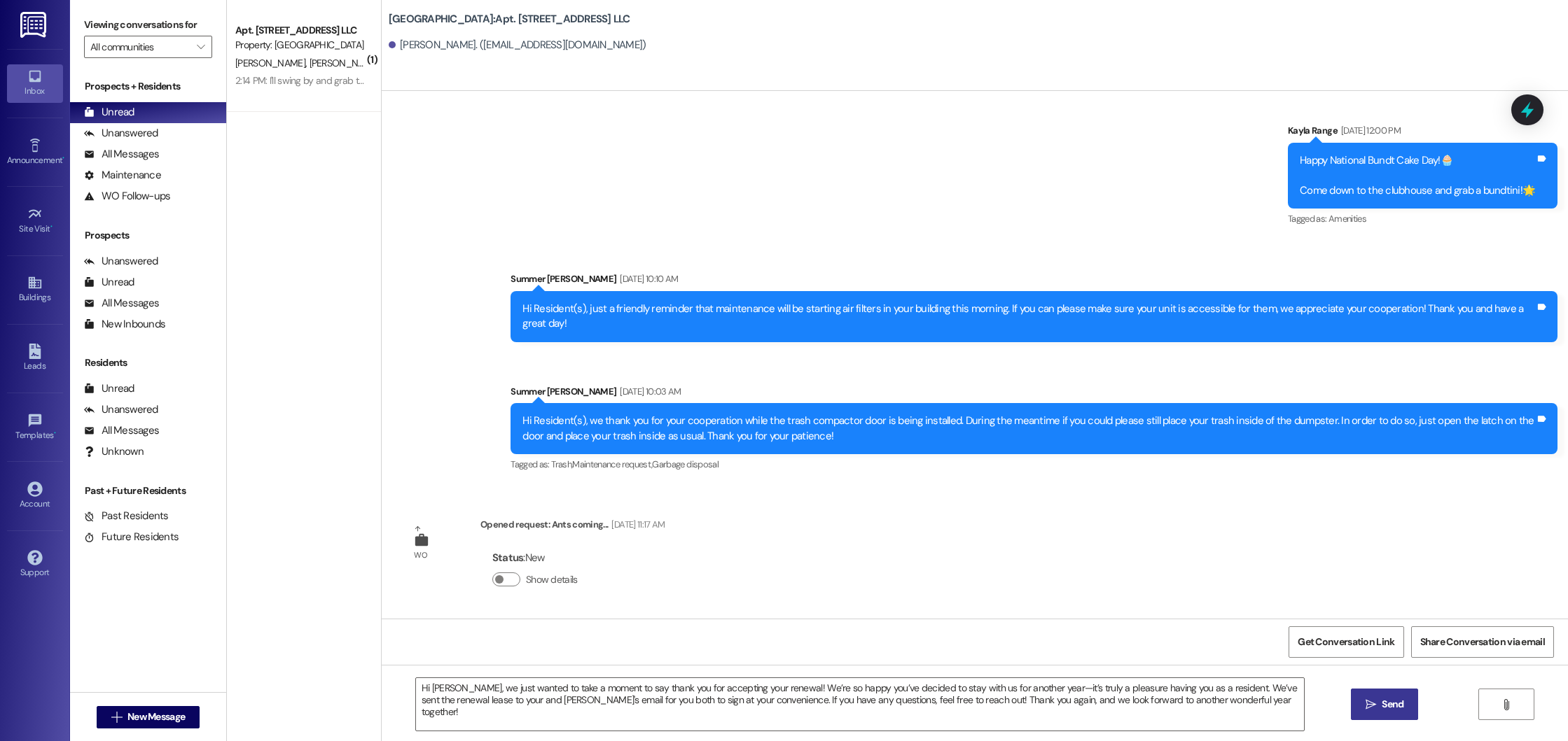
click at [1386, 704] on span "Send" at bounding box center [1392, 704] width 22 height 15
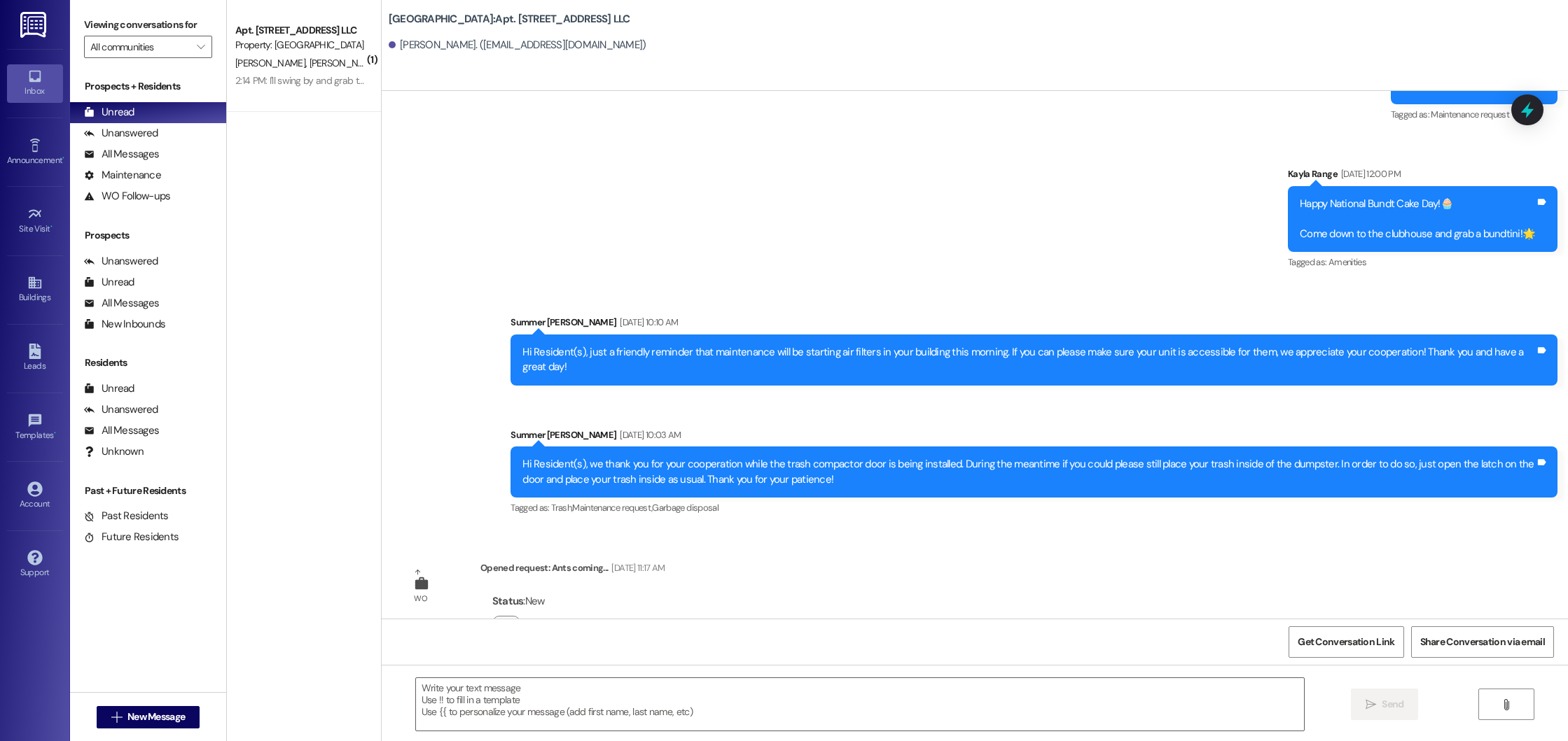
scroll to position [2725, 0]
